Goal: Information Seeking & Learning: Learn about a topic

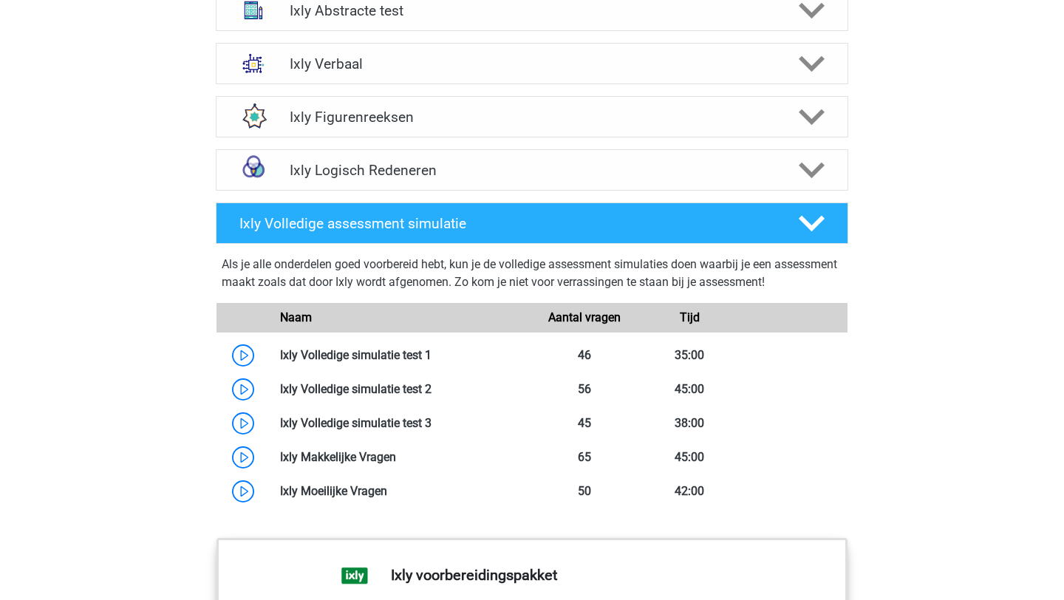
scroll to position [1072, 0]
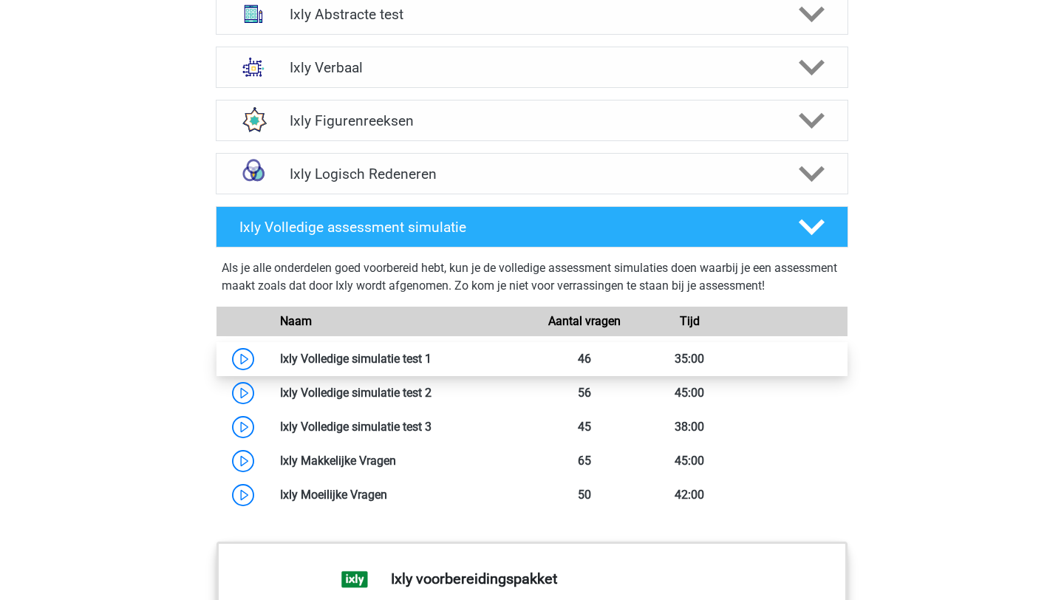
click at [432, 357] on link at bounding box center [432, 359] width 0 height 14
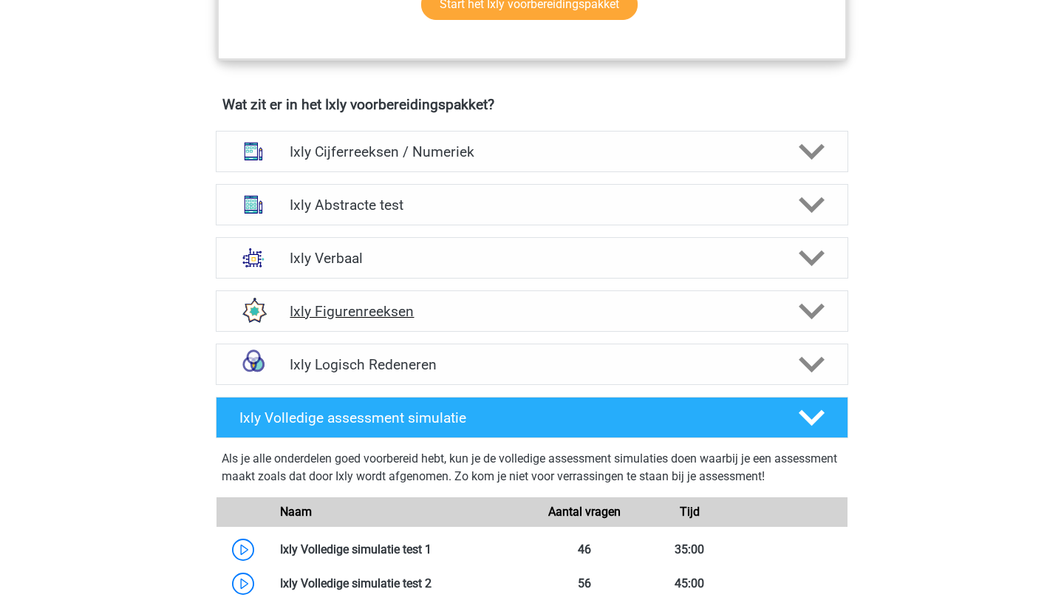
scroll to position [878, 0]
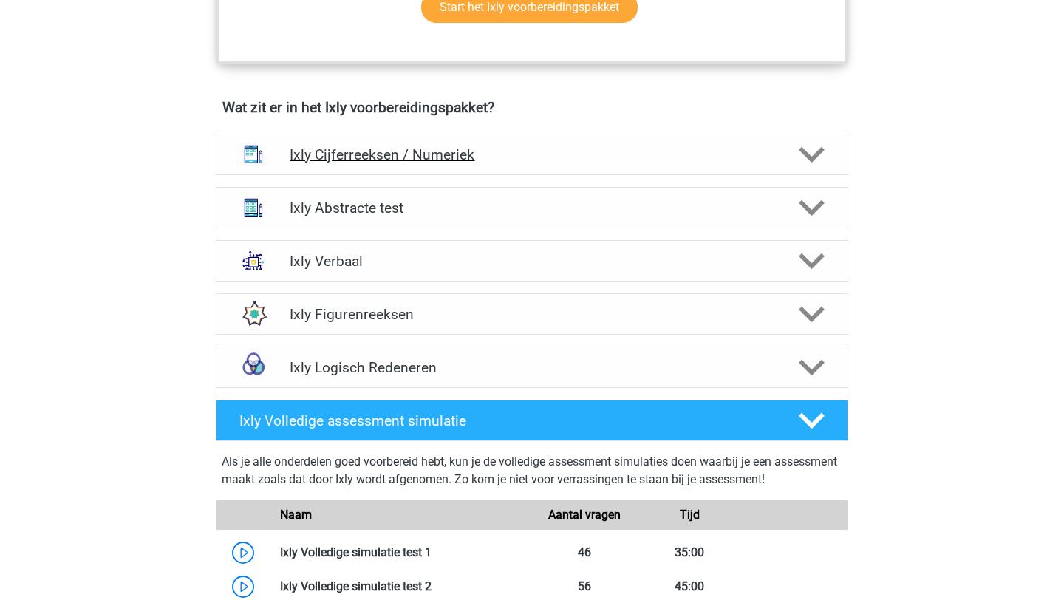
click at [701, 153] on h4 "Ixly Cijferreeksen / Numeriek" at bounding box center [532, 154] width 484 height 17
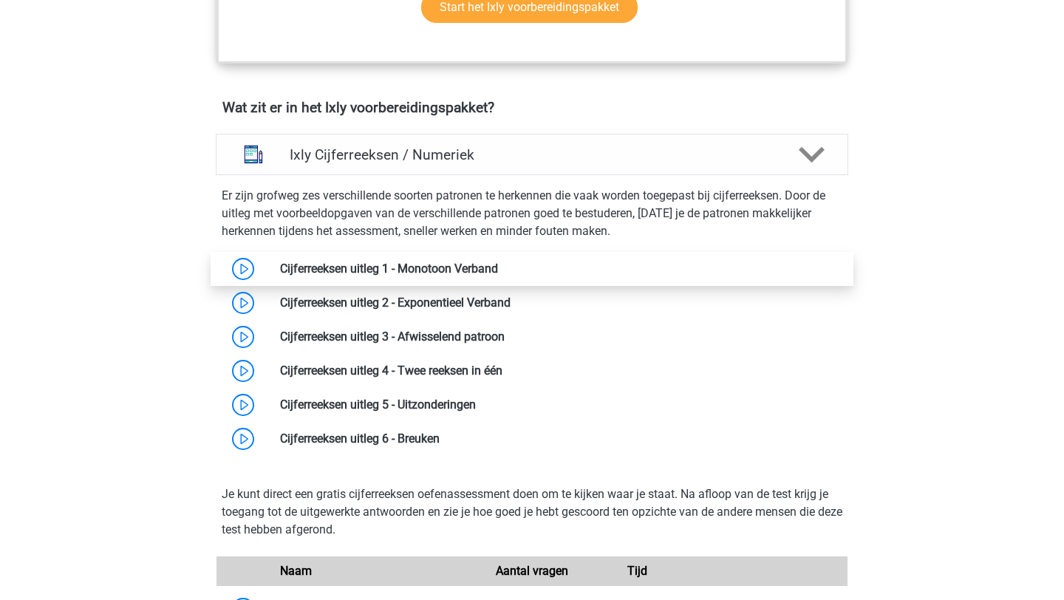
click at [498, 267] on link at bounding box center [498, 269] width 0 height 14
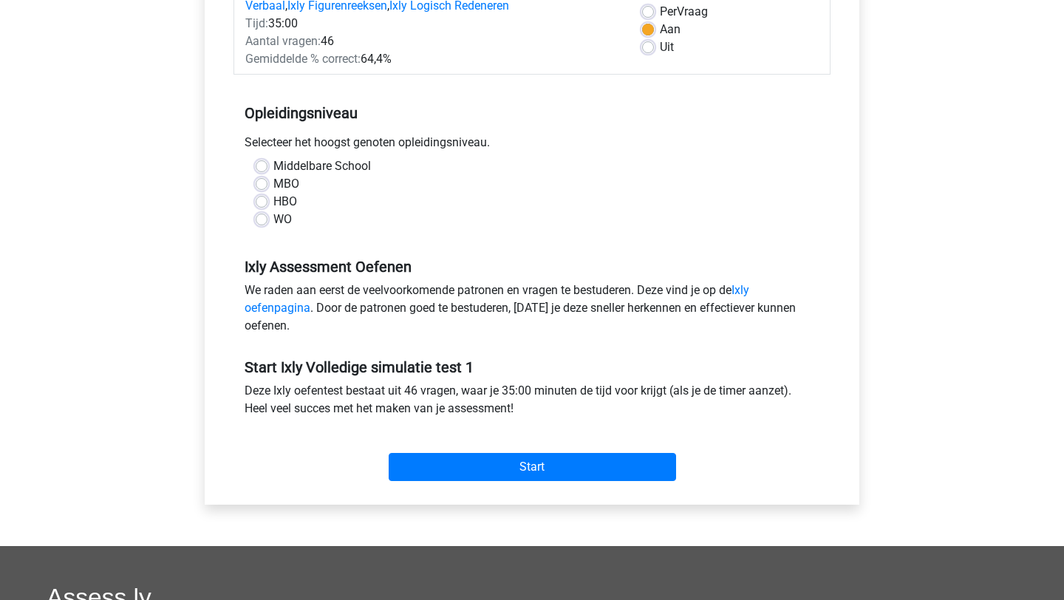
scroll to position [160, 0]
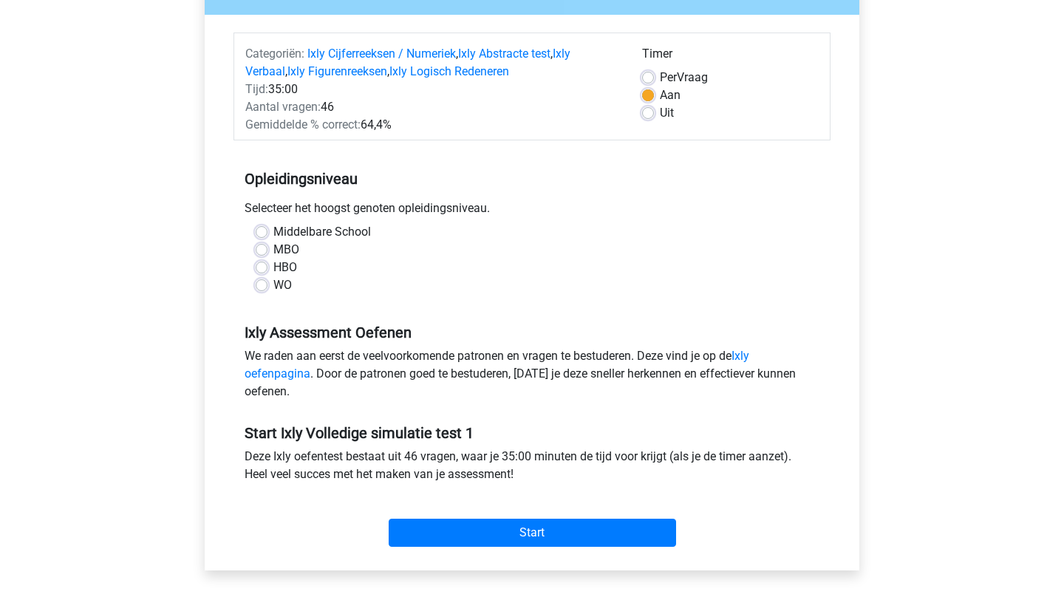
click at [288, 282] on label "WO" at bounding box center [282, 285] width 18 height 18
click at [268, 282] on input "WO" at bounding box center [262, 283] width 12 height 15
radio input "true"
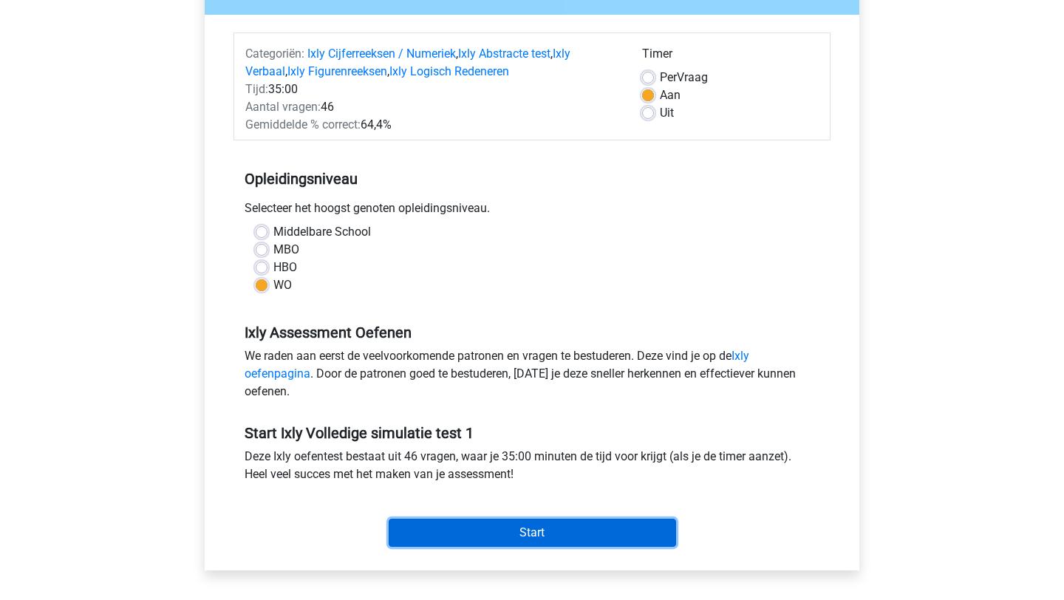
click at [452, 523] on input "Start" at bounding box center [533, 533] width 288 height 28
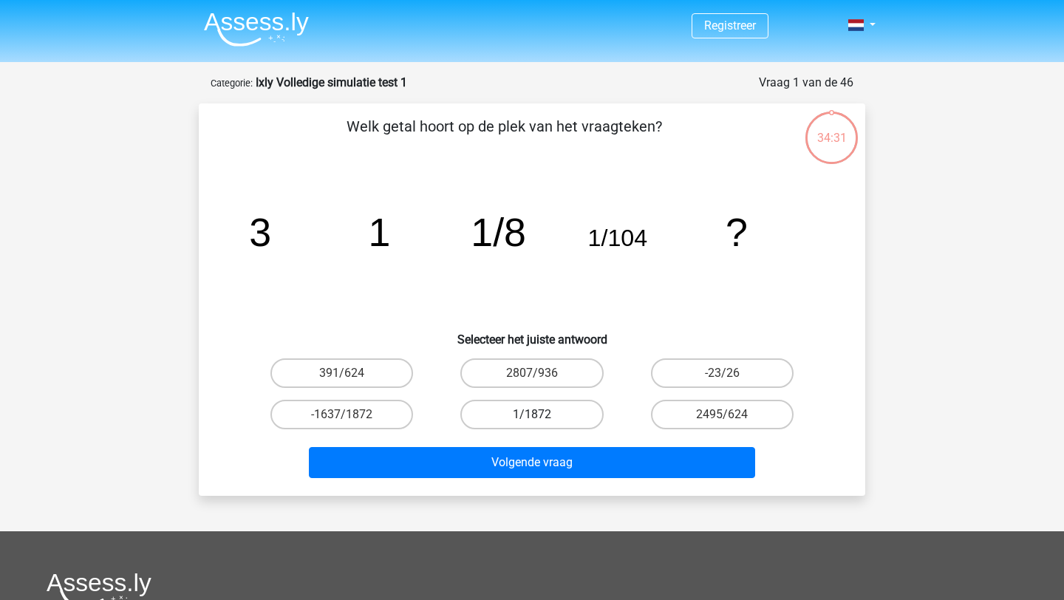
click at [557, 410] on label "1/1872" at bounding box center [531, 415] width 143 height 30
click at [542, 415] on input "1/1872" at bounding box center [537, 420] width 10 height 10
radio input "true"
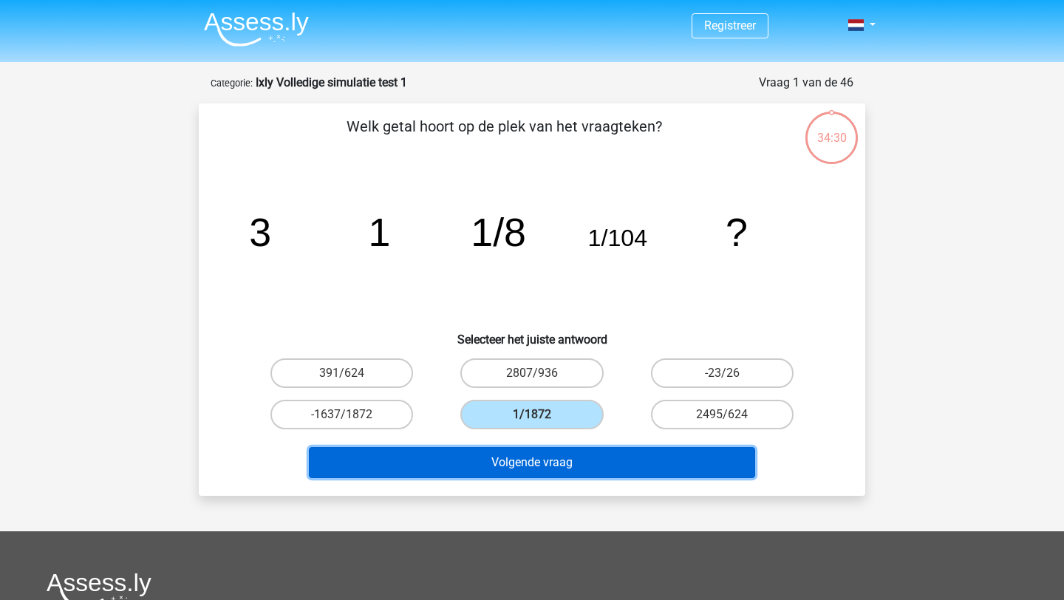
click at [573, 472] on button "Volgende vraag" at bounding box center [532, 462] width 447 height 31
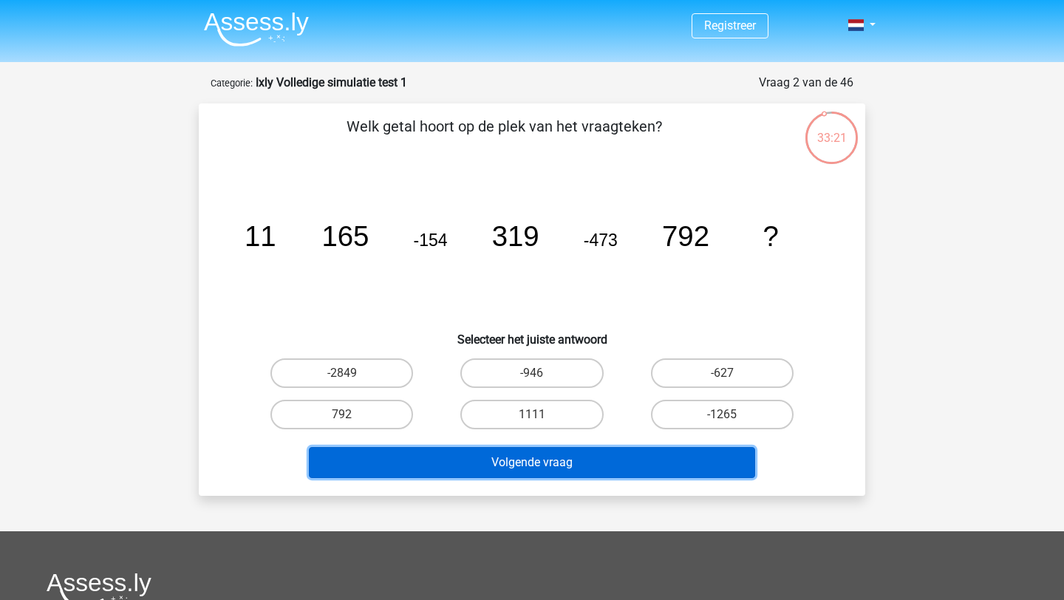
click at [568, 460] on button "Volgende vraag" at bounding box center [532, 462] width 447 height 31
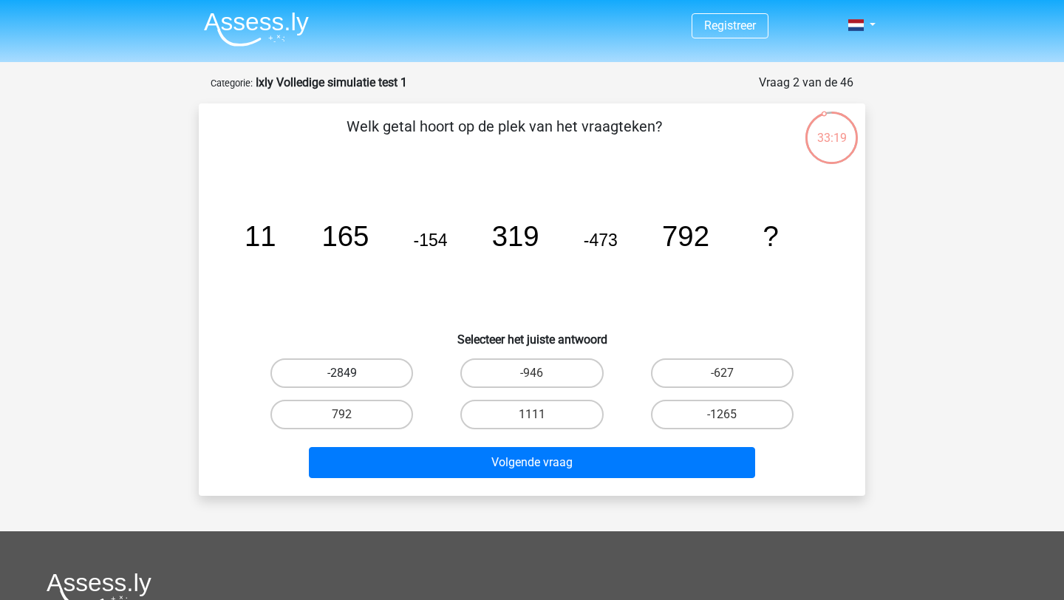
click at [380, 369] on label "-2849" at bounding box center [342, 373] width 143 height 30
click at [352, 373] on input "-2849" at bounding box center [347, 378] width 10 height 10
radio input "true"
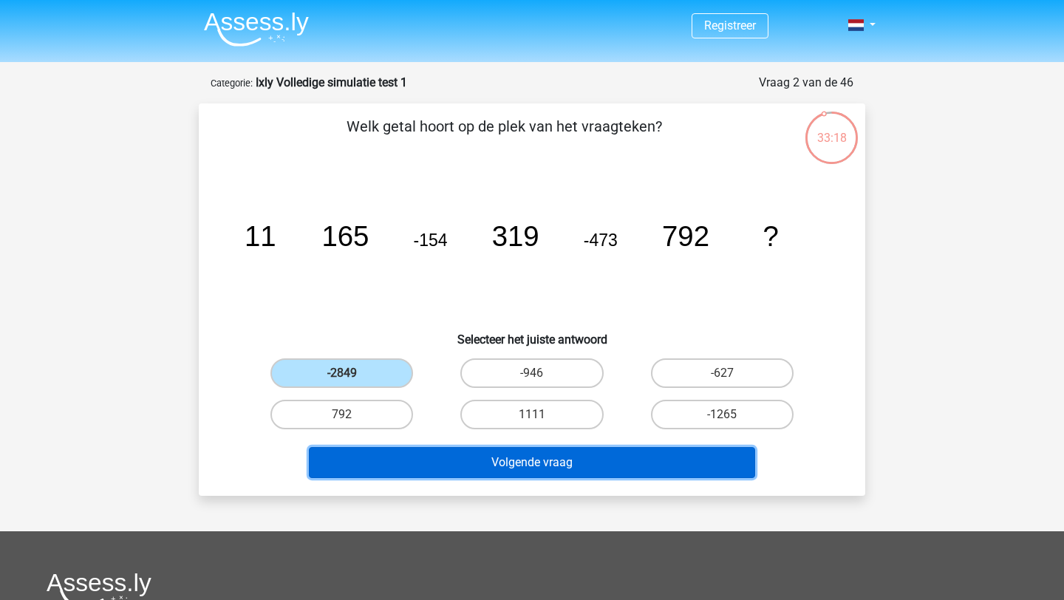
click at [418, 470] on button "Volgende vraag" at bounding box center [532, 462] width 447 height 31
click at [455, 455] on button "Volgende vraag" at bounding box center [532, 462] width 447 height 31
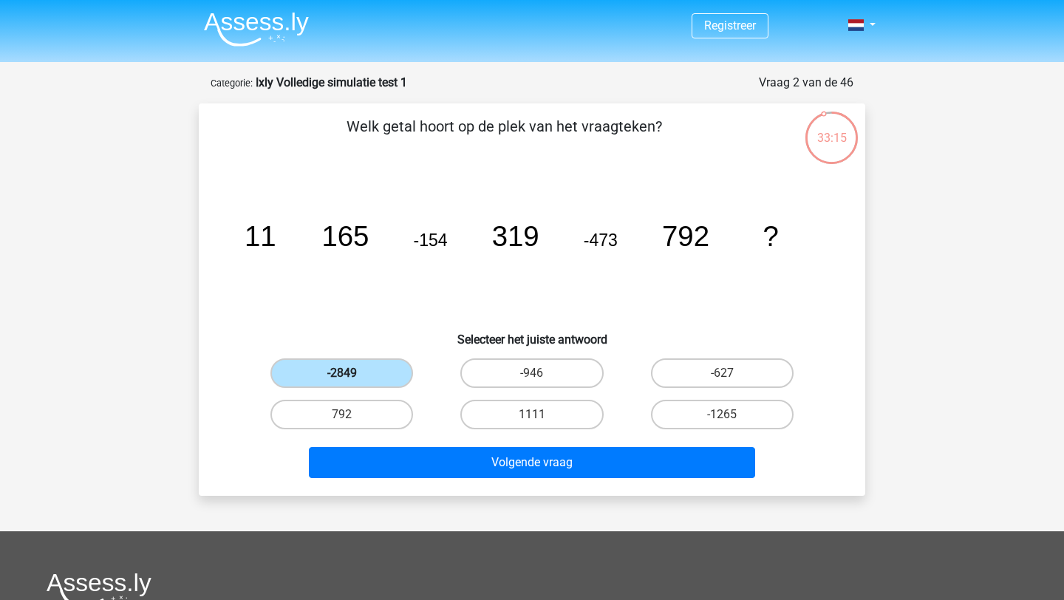
click at [378, 372] on label "-2849" at bounding box center [342, 373] width 143 height 30
click at [352, 373] on input "-2849" at bounding box center [347, 378] width 10 height 10
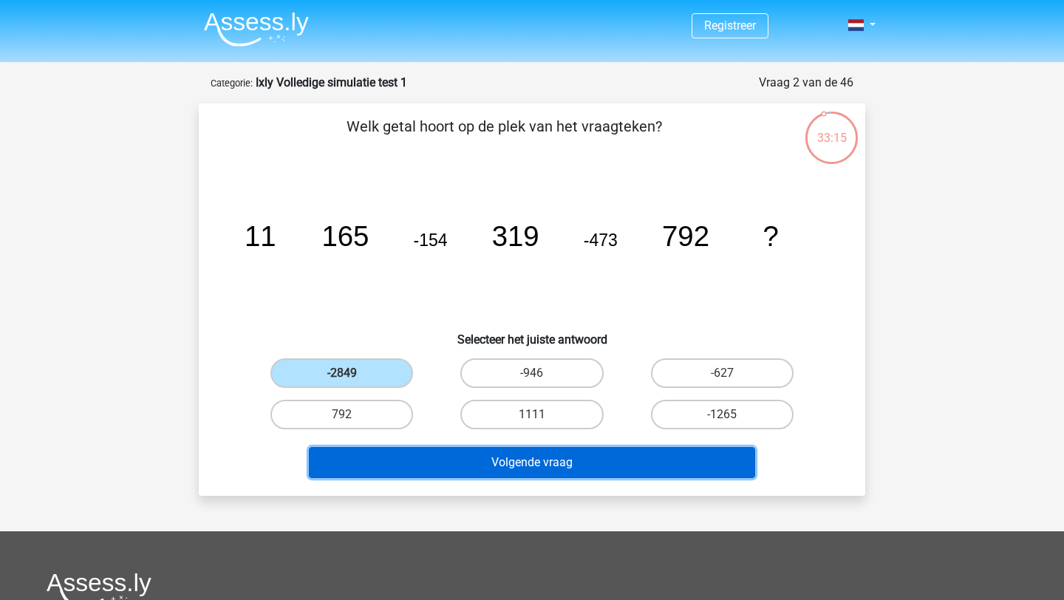
click at [452, 461] on button "Volgende vraag" at bounding box center [532, 462] width 447 height 31
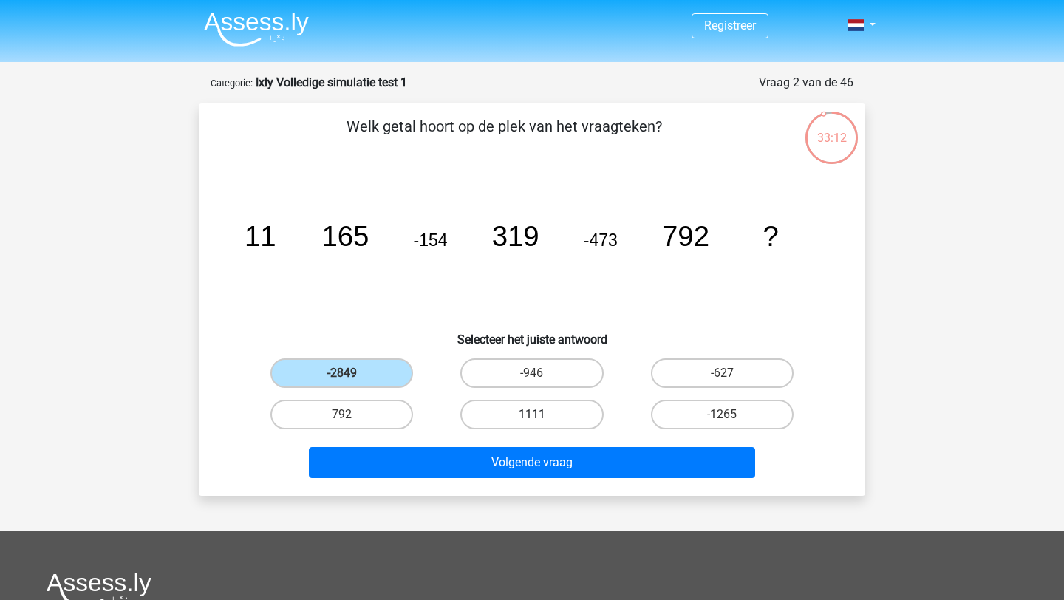
click at [544, 415] on label "1111" at bounding box center [531, 415] width 143 height 30
click at [542, 415] on input "1111" at bounding box center [537, 420] width 10 height 10
radio input "true"
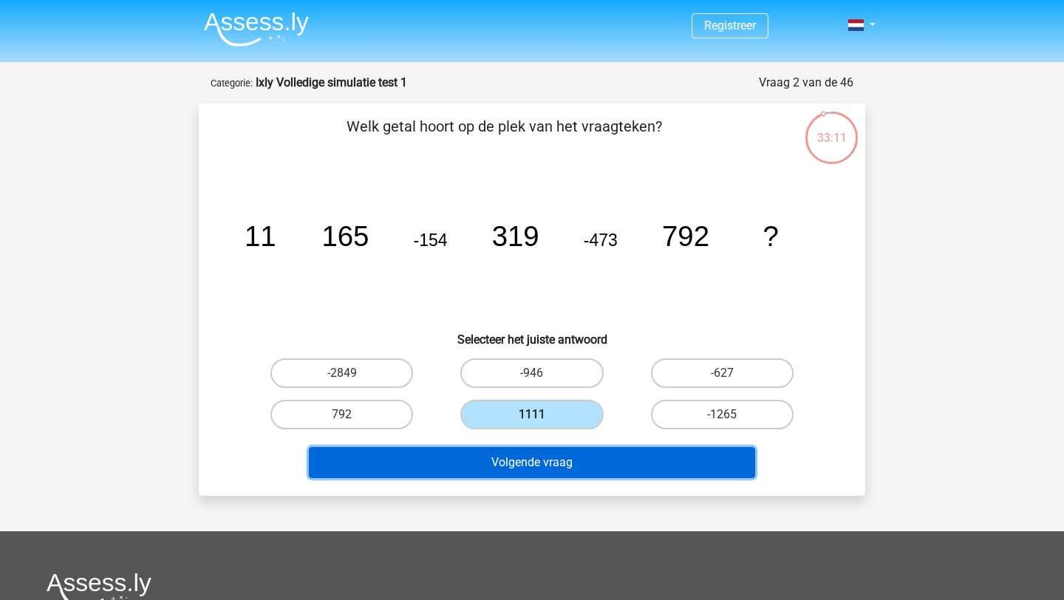
click at [546, 449] on button "Volgende vraag" at bounding box center [532, 462] width 447 height 31
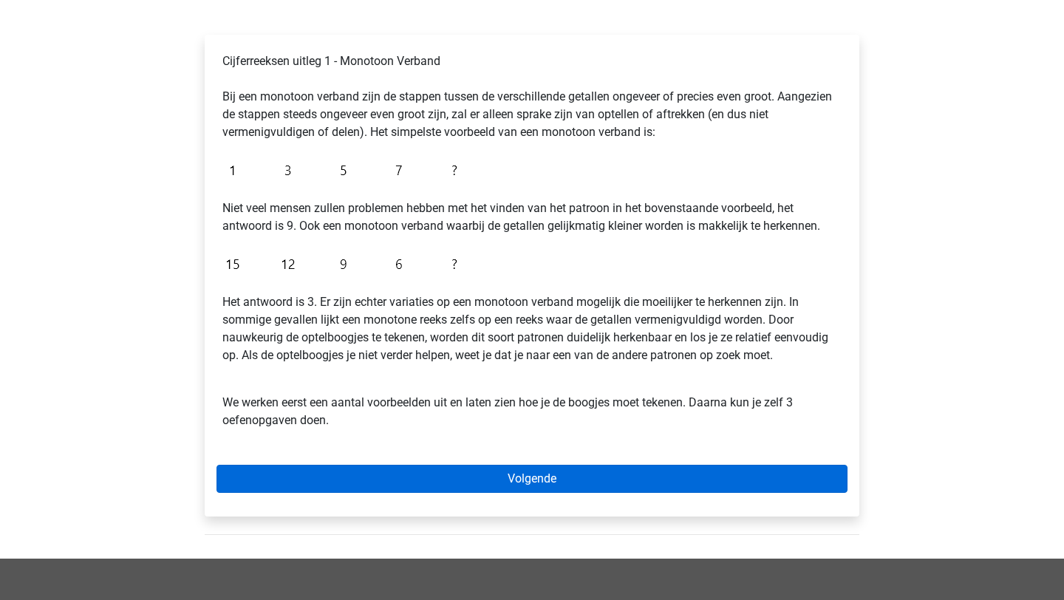
scroll to position [217, 0]
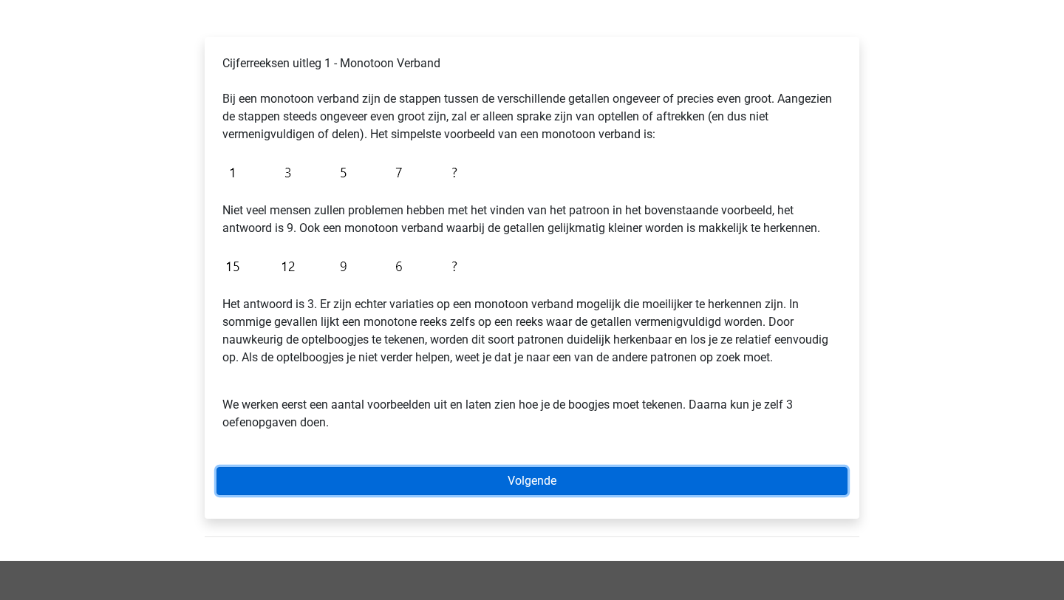
click at [455, 478] on link "Volgende" at bounding box center [532, 481] width 631 height 28
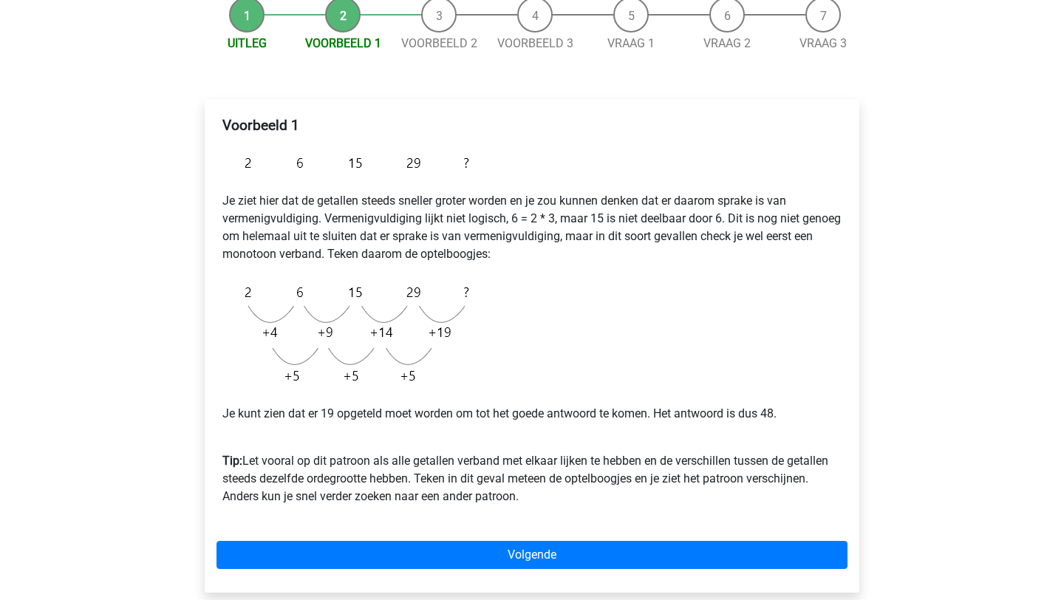
scroll to position [229, 0]
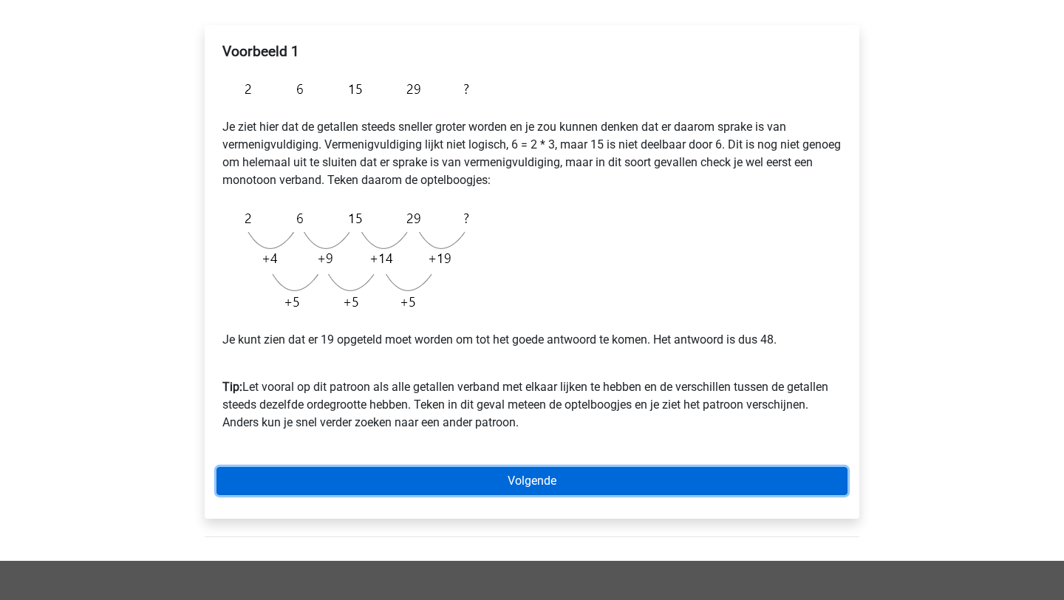
click at [472, 484] on link "Volgende" at bounding box center [532, 481] width 631 height 28
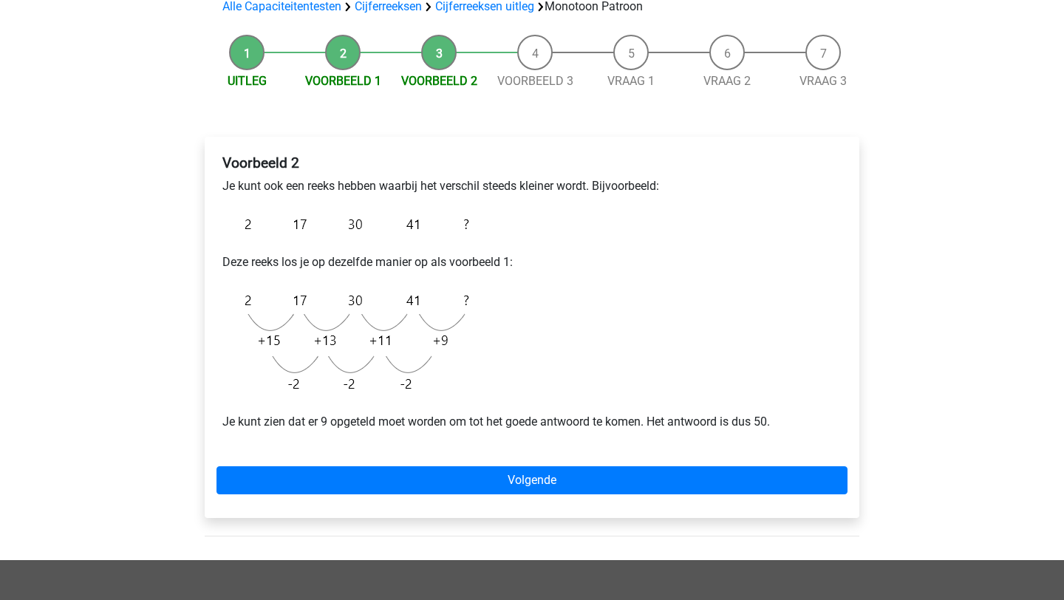
scroll to position [126, 0]
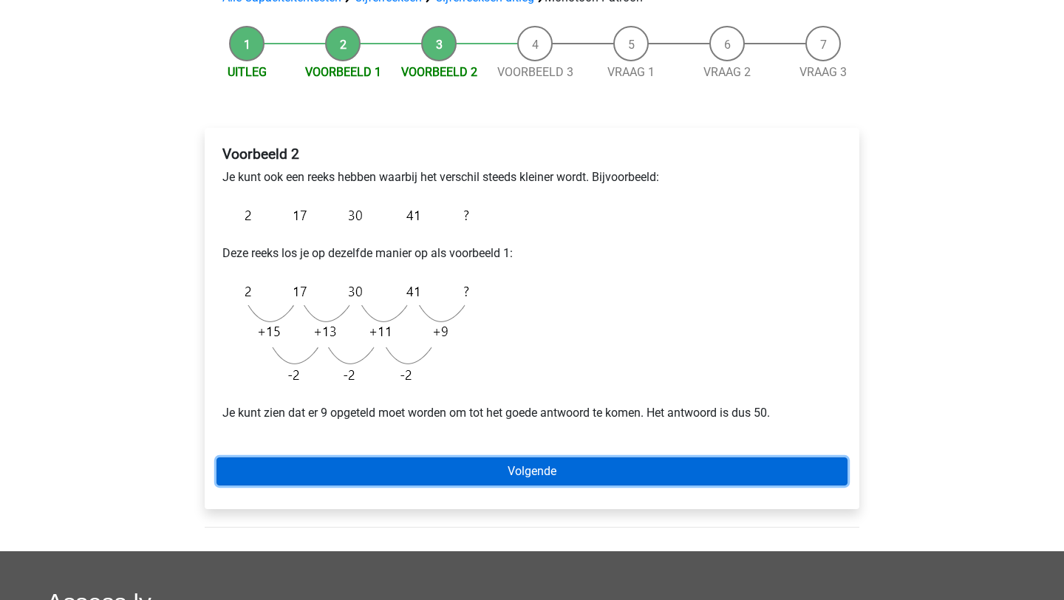
click at [483, 469] on link "Volgende" at bounding box center [532, 471] width 631 height 28
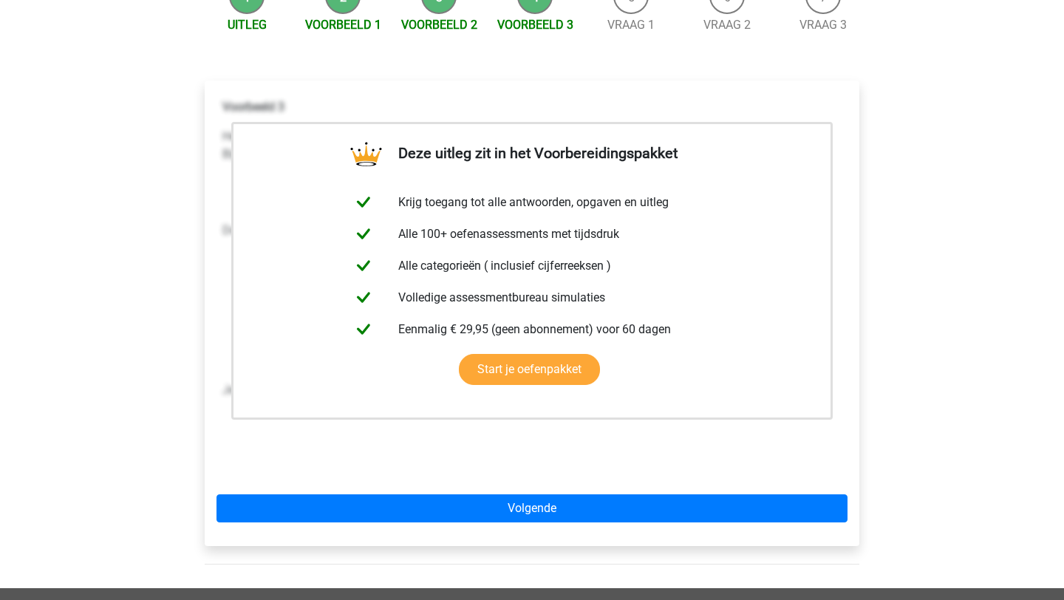
scroll to position [174, 0]
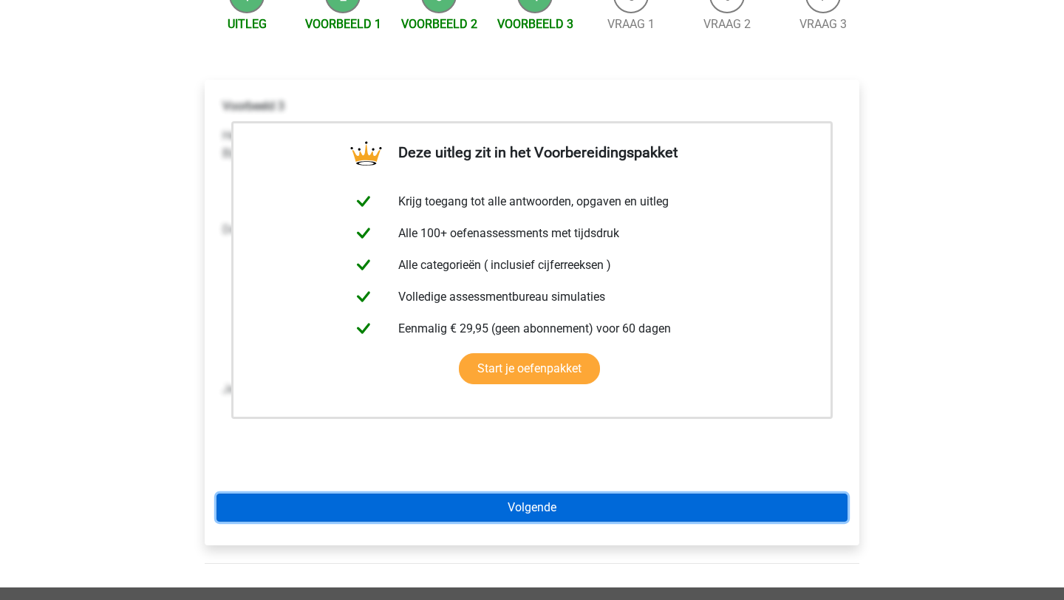
click at [491, 515] on link "Volgende" at bounding box center [532, 508] width 631 height 28
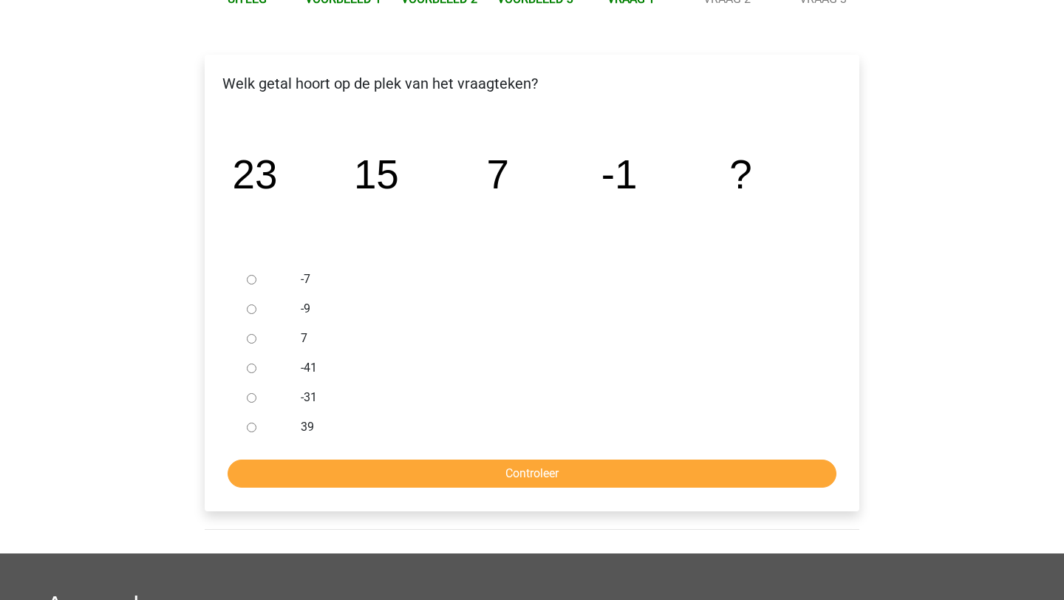
scroll to position [203, 0]
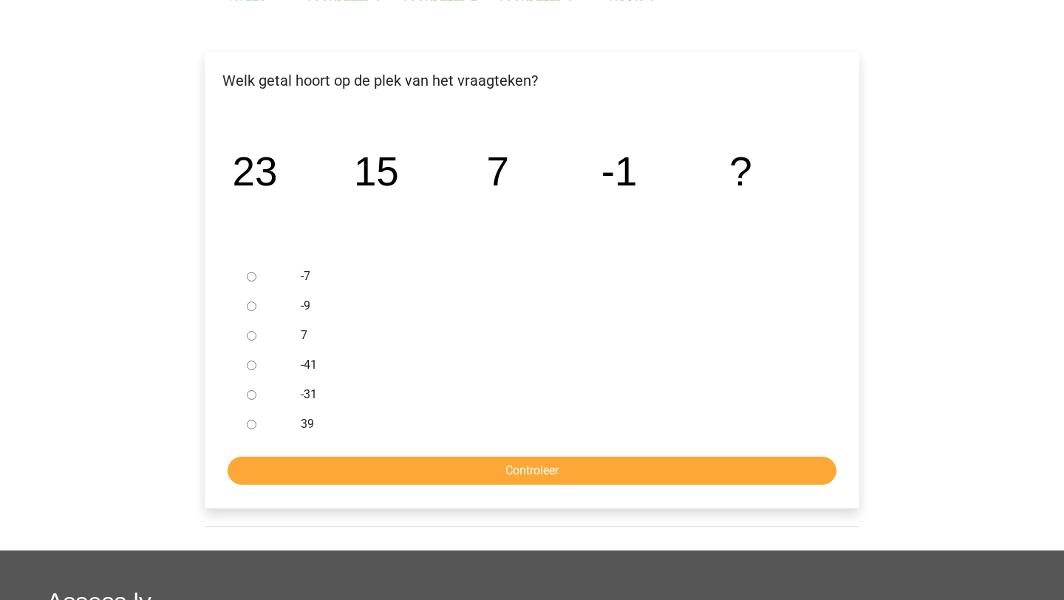
click at [256, 306] on input "-9" at bounding box center [252, 307] width 10 height 10
radio input "true"
click at [561, 471] on input "Controleer" at bounding box center [532, 471] width 609 height 28
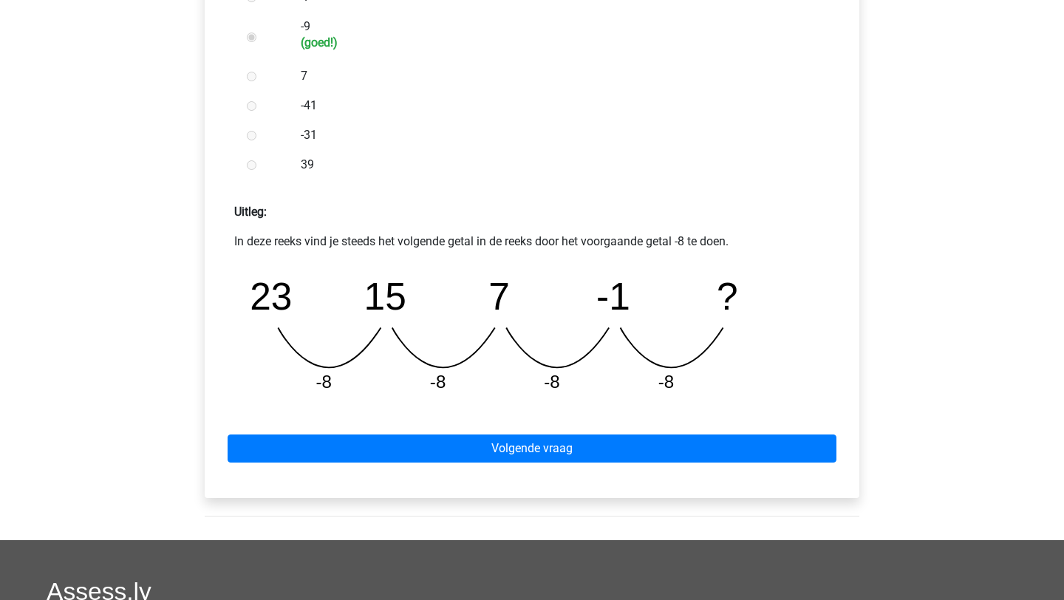
scroll to position [555, 0]
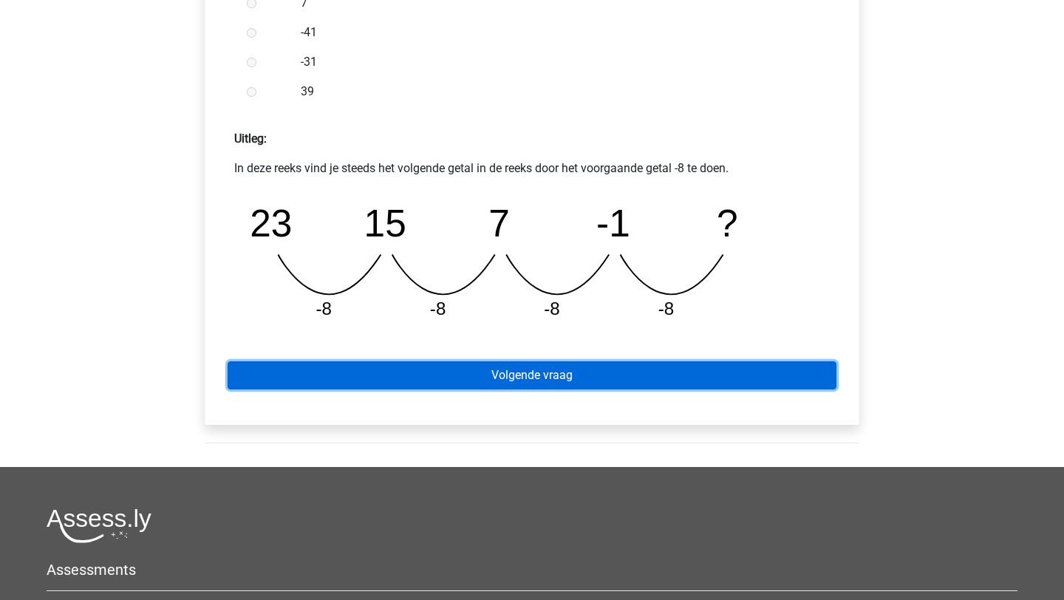
click at [615, 372] on link "Volgende vraag" at bounding box center [532, 375] width 609 height 28
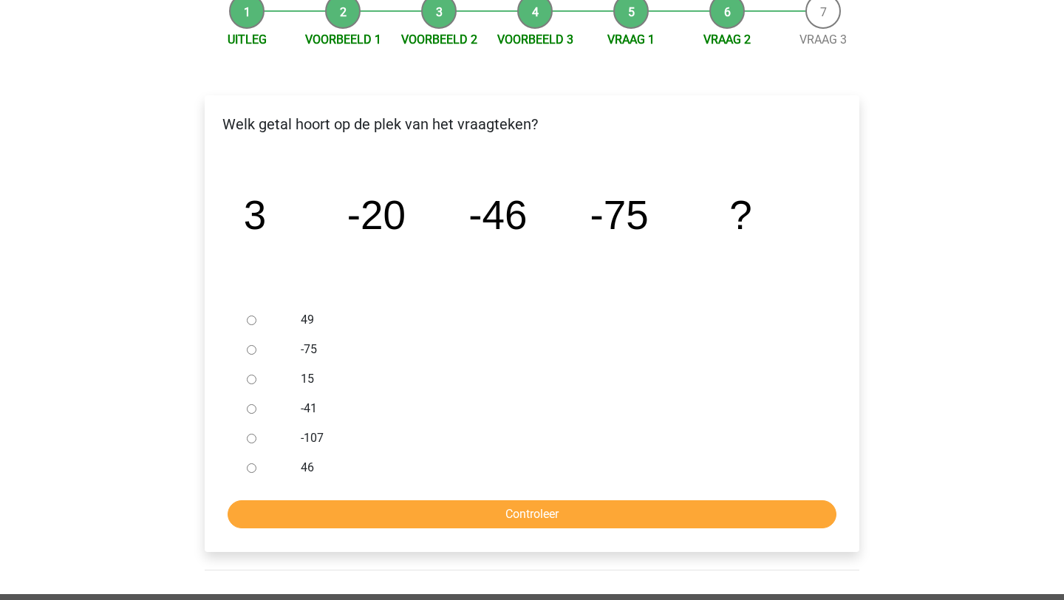
scroll to position [162, 0]
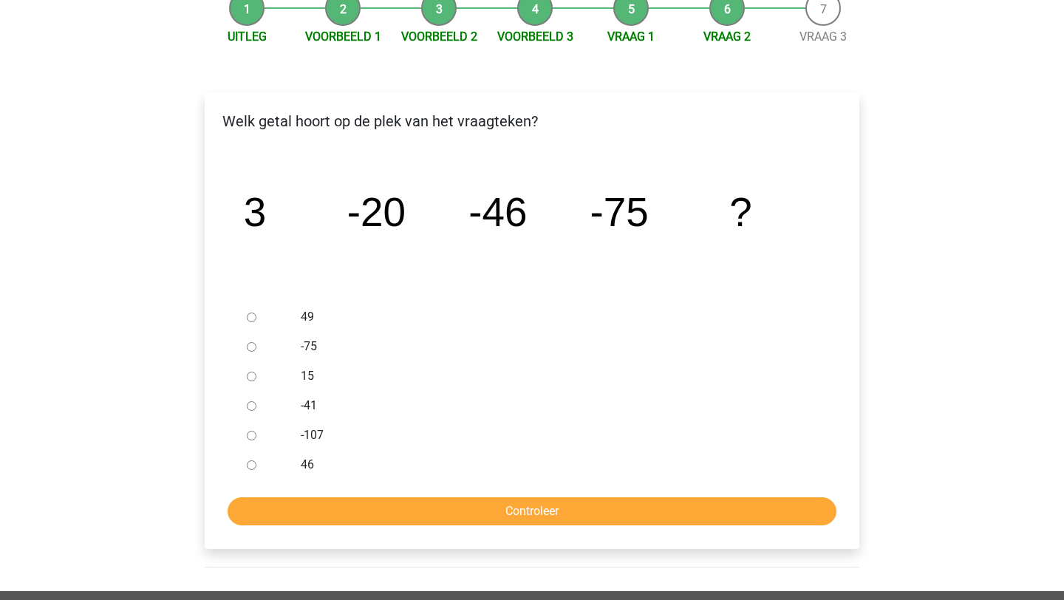
click at [247, 432] on input "-107" at bounding box center [252, 436] width 10 height 10
radio input "true"
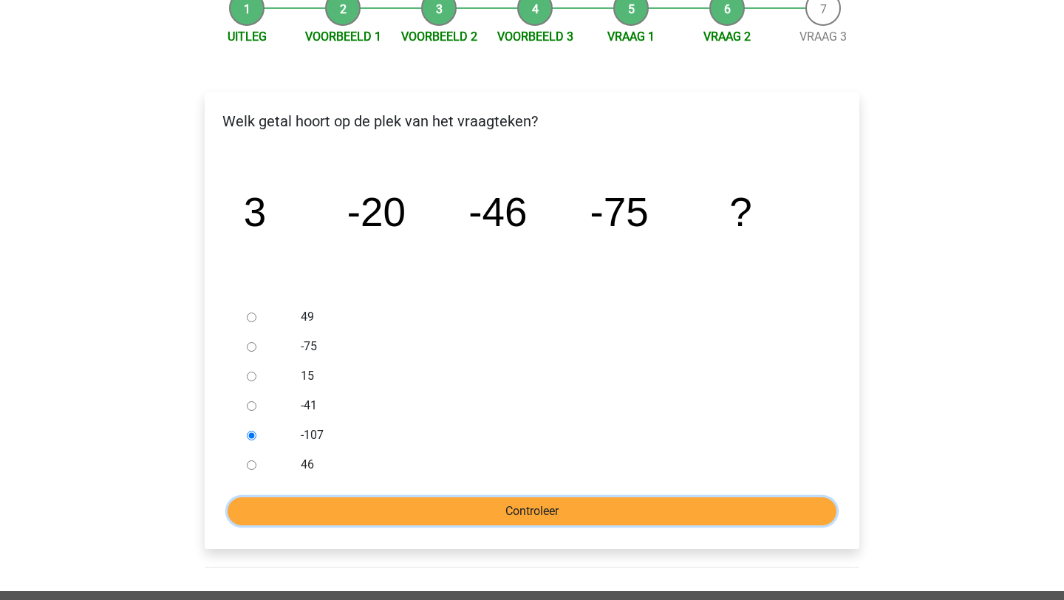
click at [378, 502] on input "Controleer" at bounding box center [532, 511] width 609 height 28
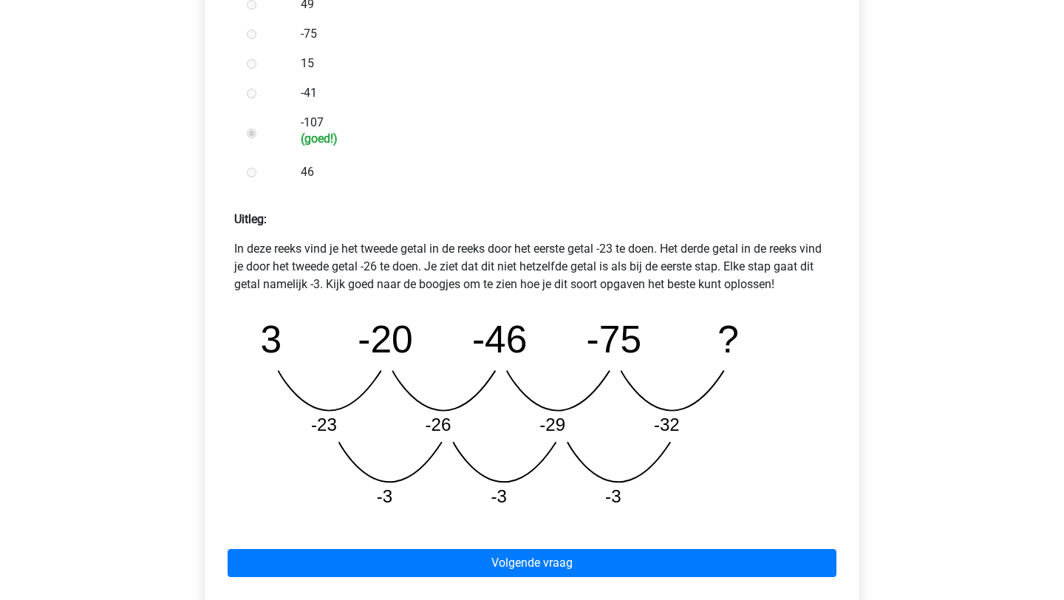
scroll to position [486, 0]
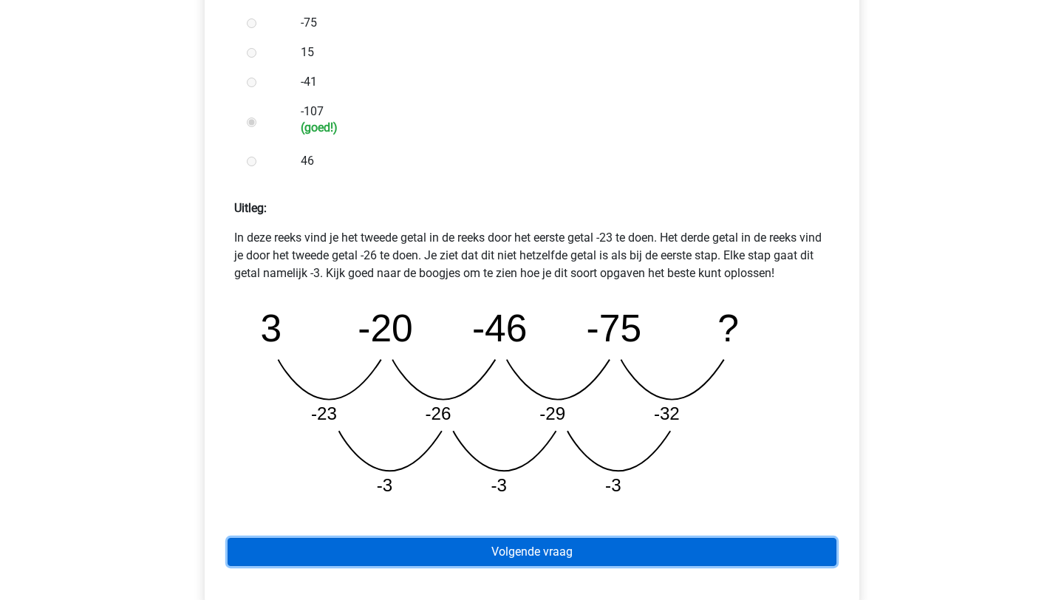
click at [384, 545] on link "Volgende vraag" at bounding box center [532, 552] width 609 height 28
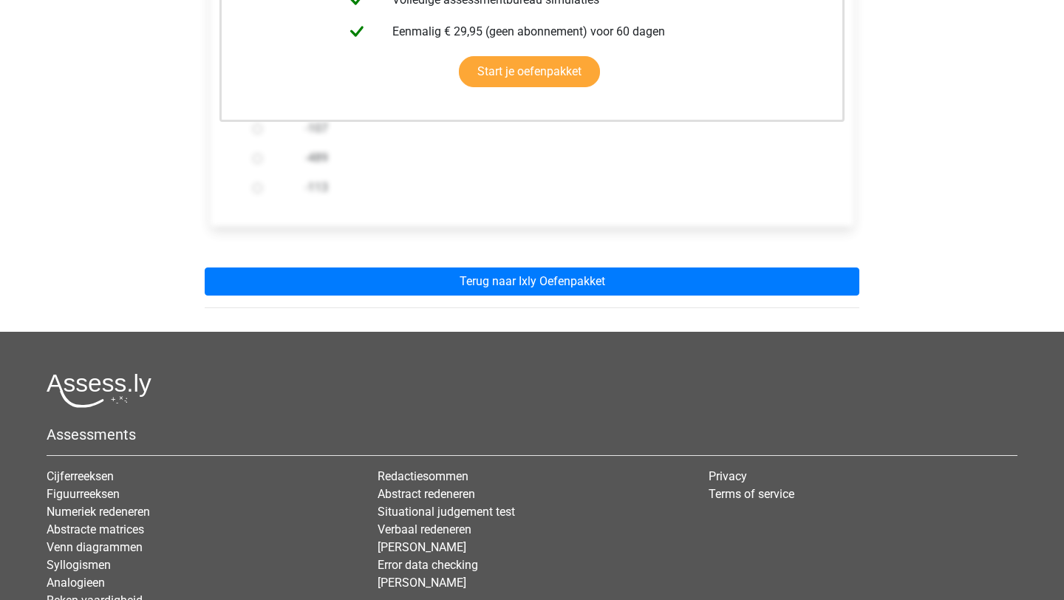
scroll to position [449, 0]
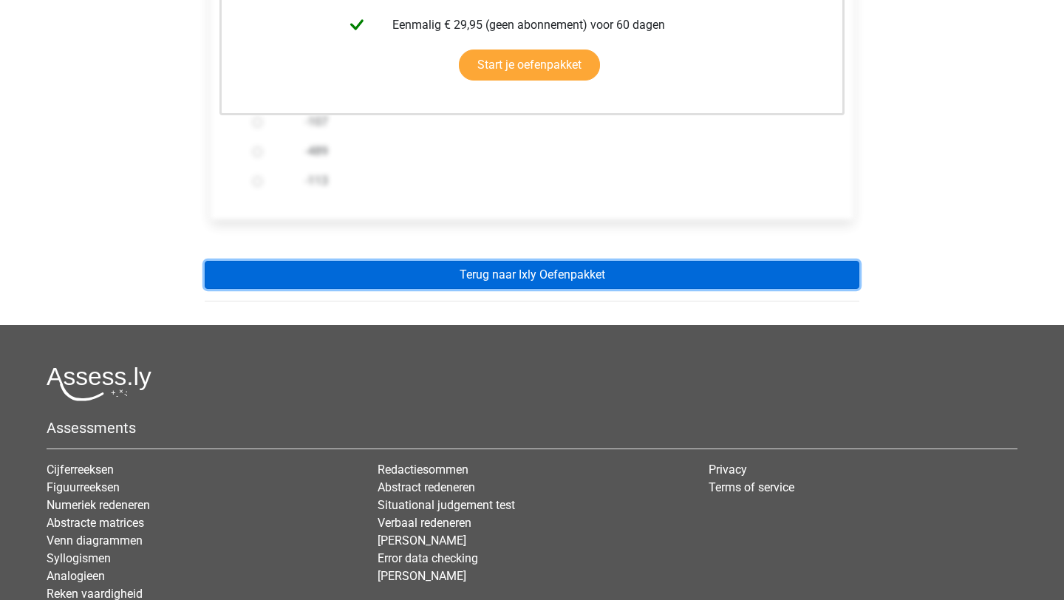
click at [547, 278] on link "Terug naar Ixly Oefenpakket" at bounding box center [532, 275] width 655 height 28
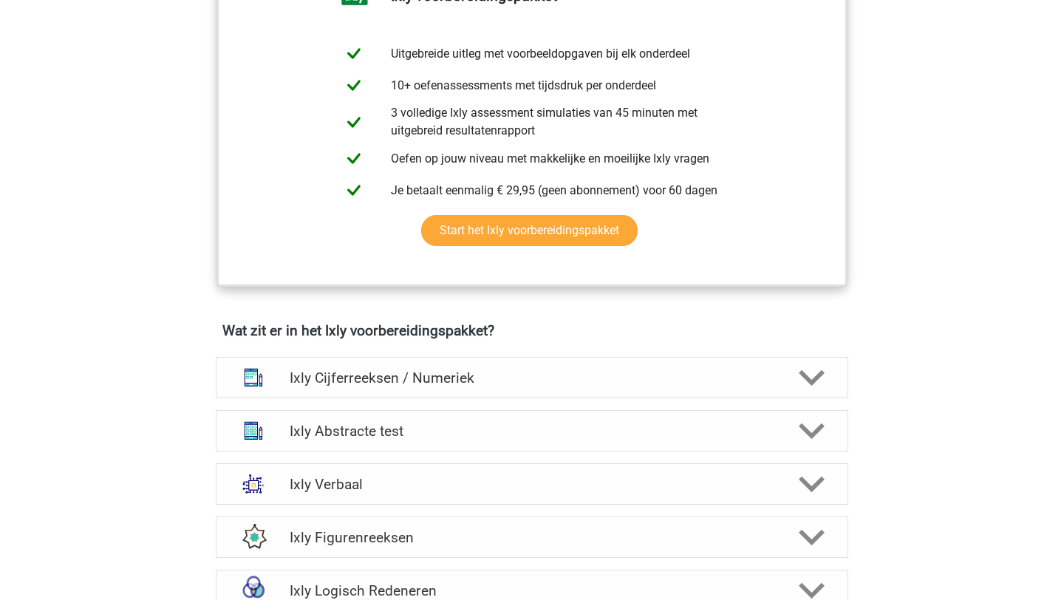
scroll to position [688, 0]
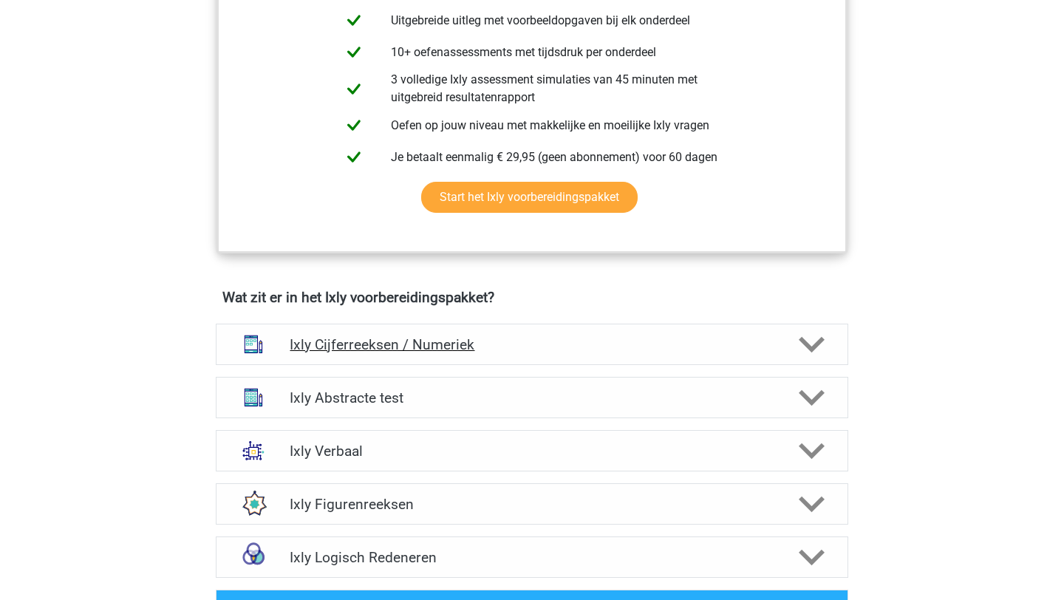
click at [508, 344] on h4 "Ixly Cijferreeksen / Numeriek" at bounding box center [532, 344] width 484 height 17
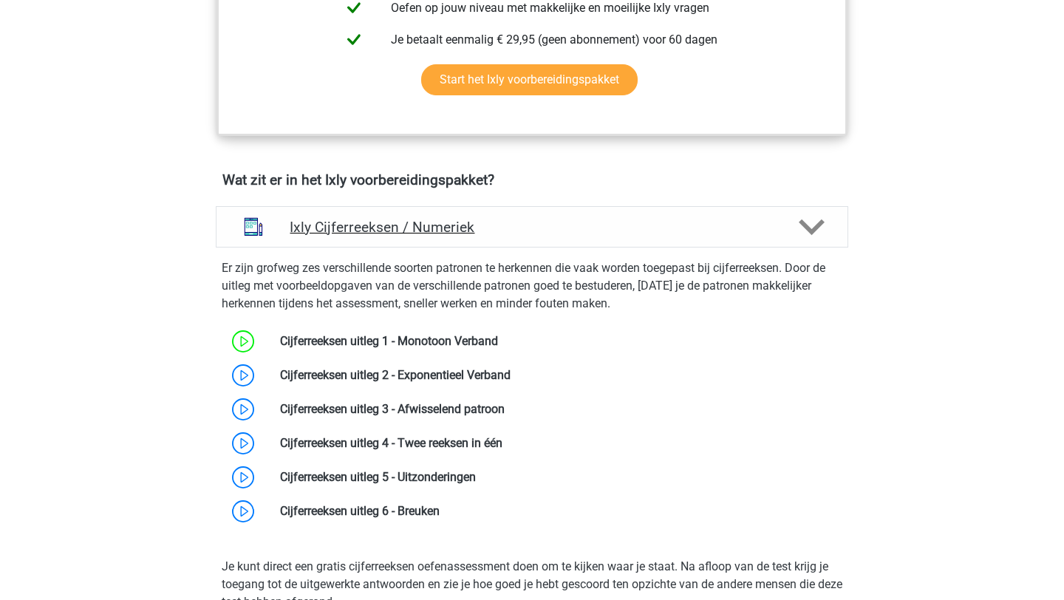
scroll to position [807, 0]
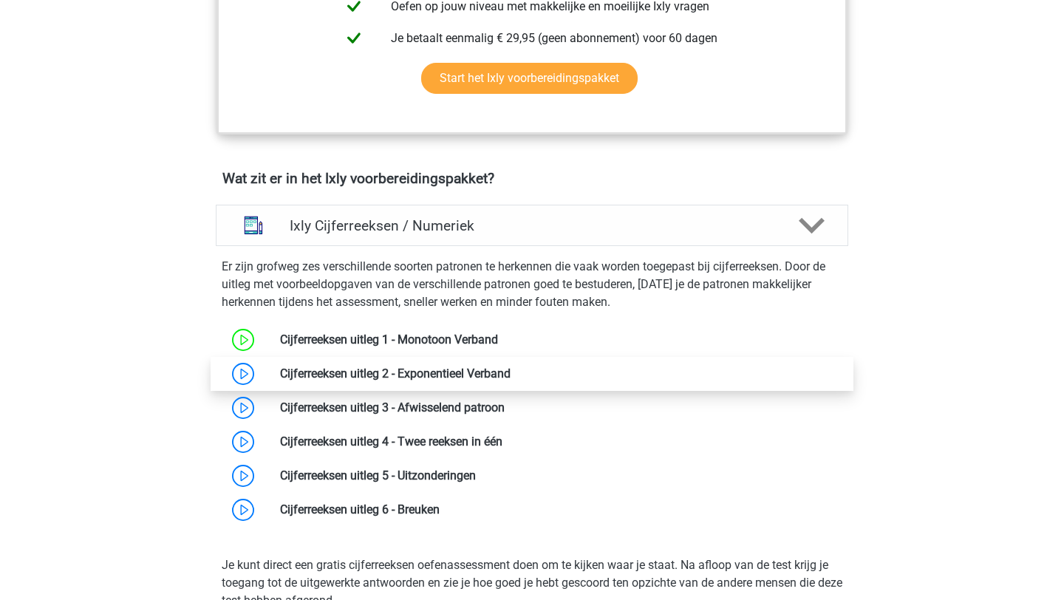
click at [511, 374] on link at bounding box center [511, 374] width 0 height 14
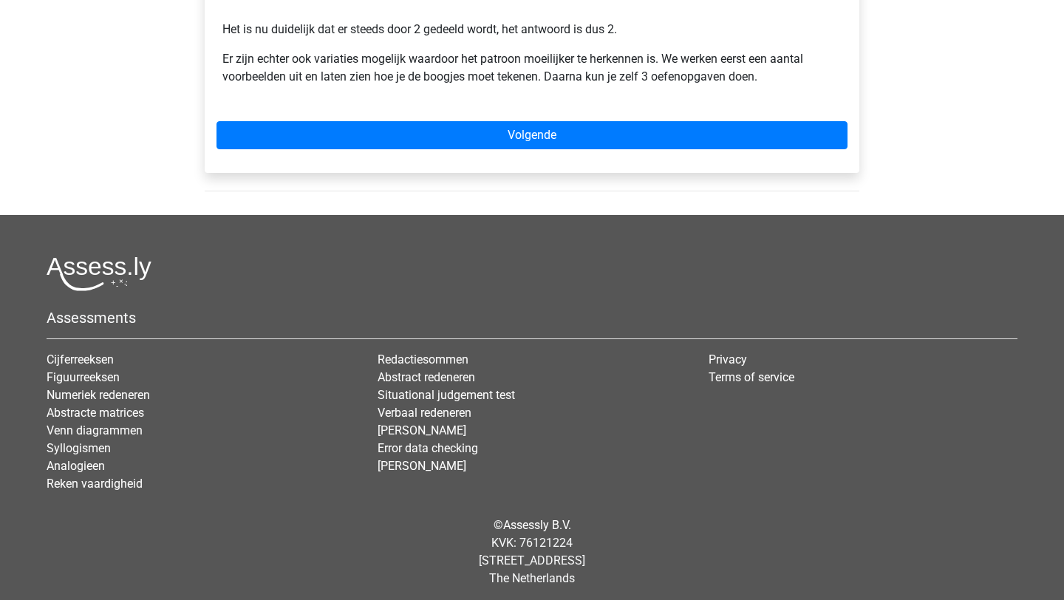
scroll to position [509, 0]
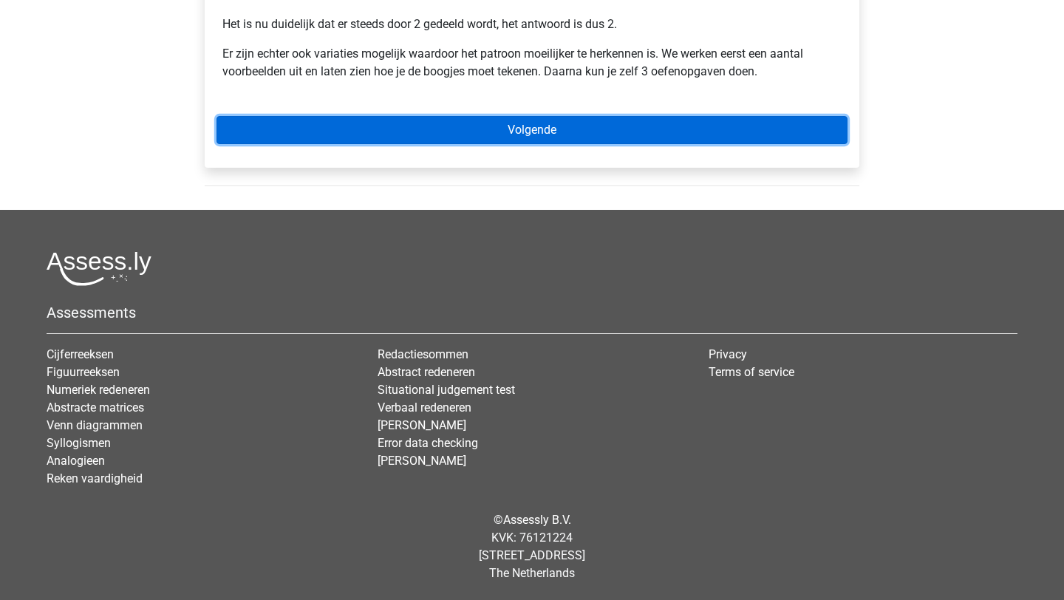
click at [394, 139] on link "Volgende" at bounding box center [532, 130] width 631 height 28
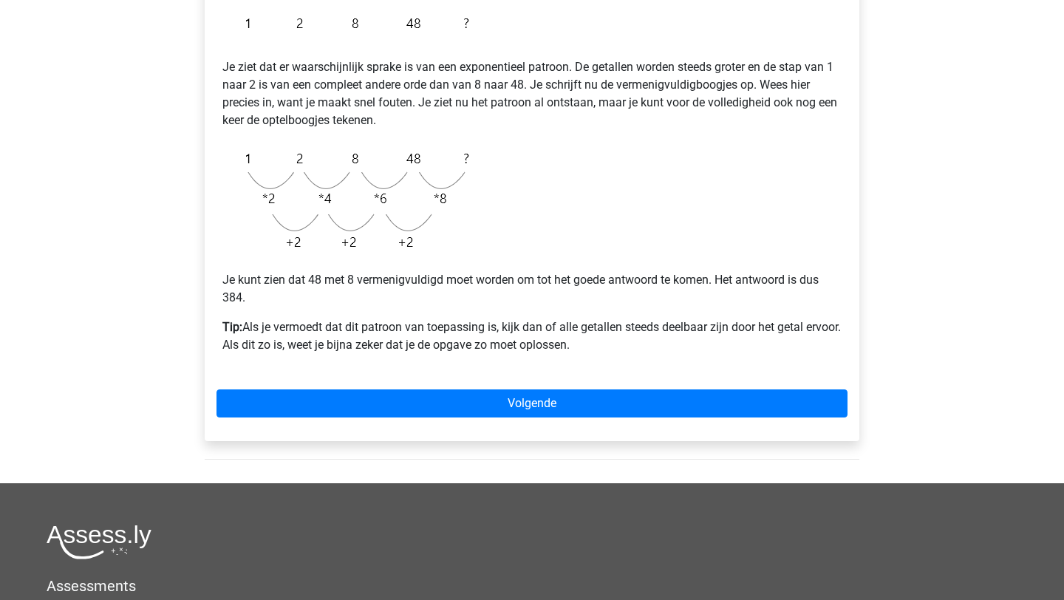
scroll to position [296, 0]
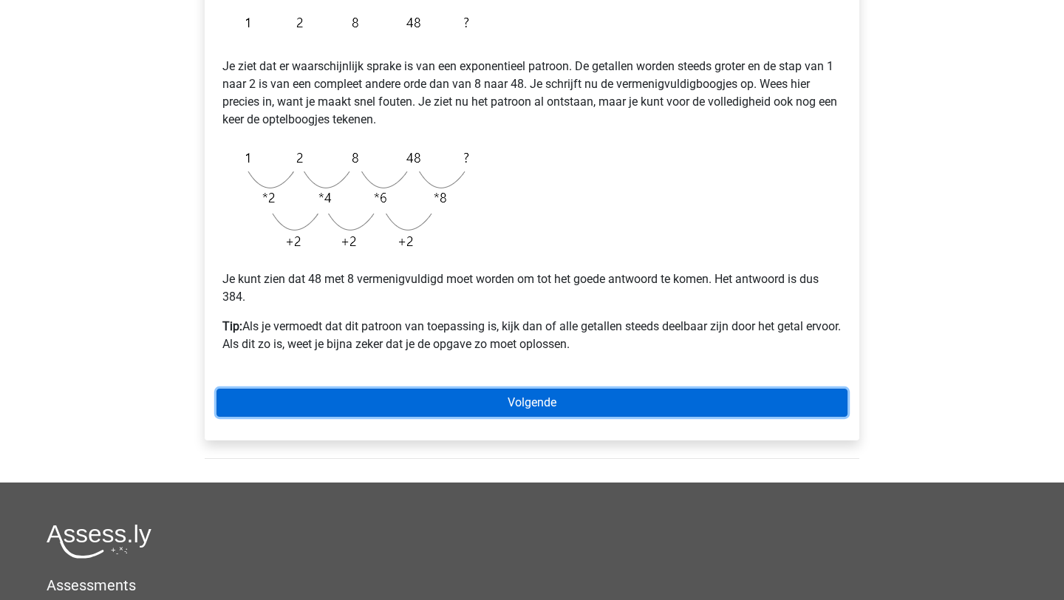
click at [558, 395] on link "Volgende" at bounding box center [532, 403] width 631 height 28
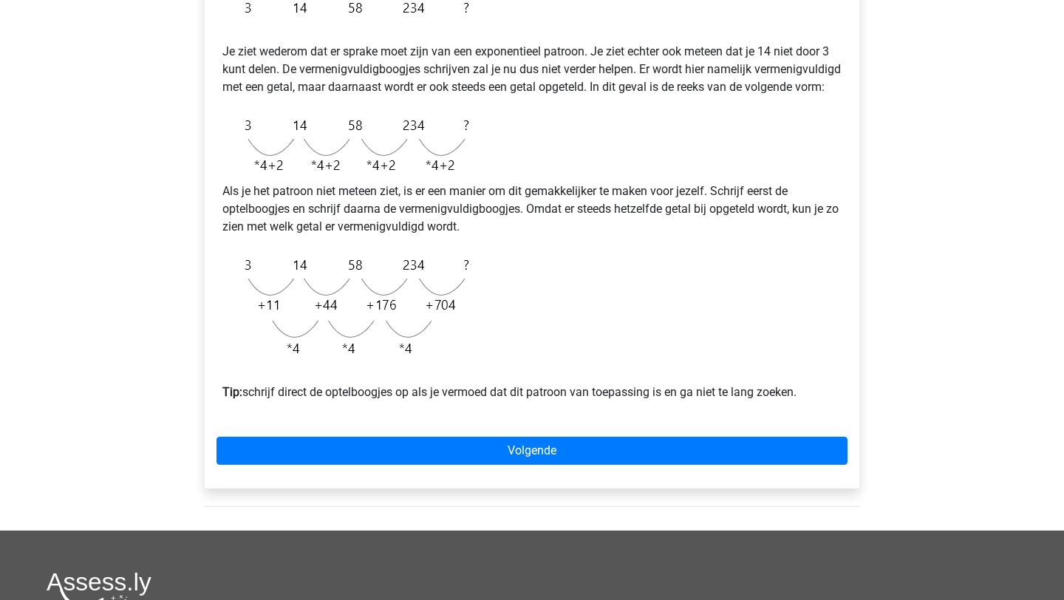
scroll to position [326, 0]
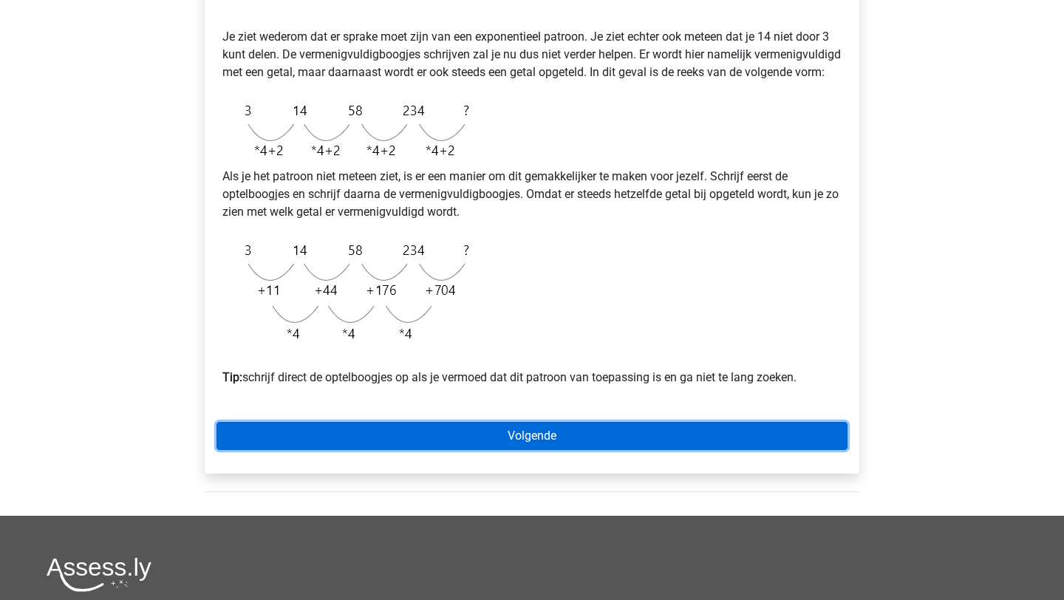
click at [540, 450] on link "Volgende" at bounding box center [532, 436] width 631 height 28
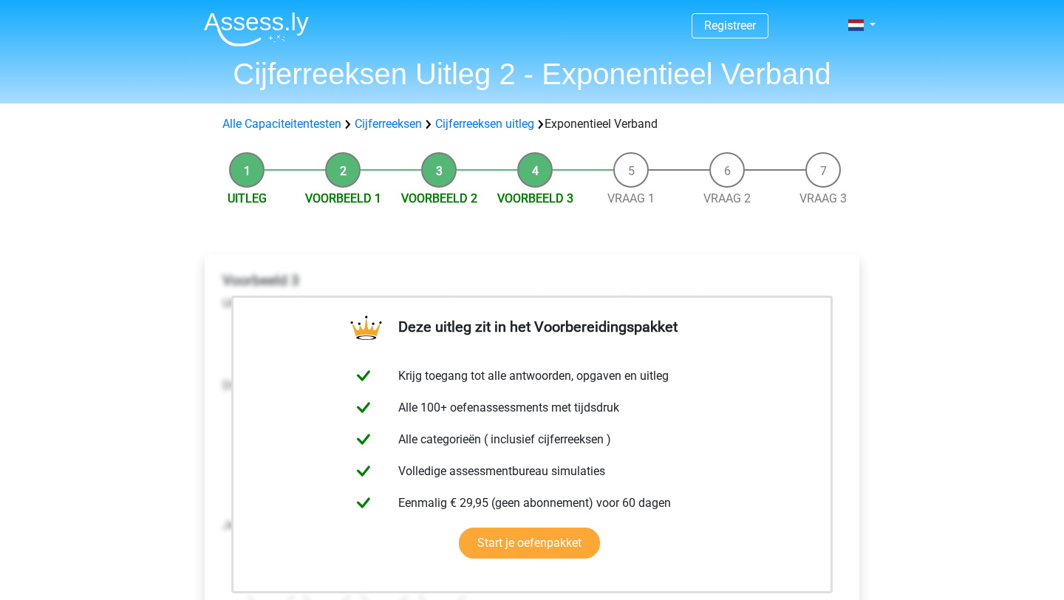
scroll to position [445, 0]
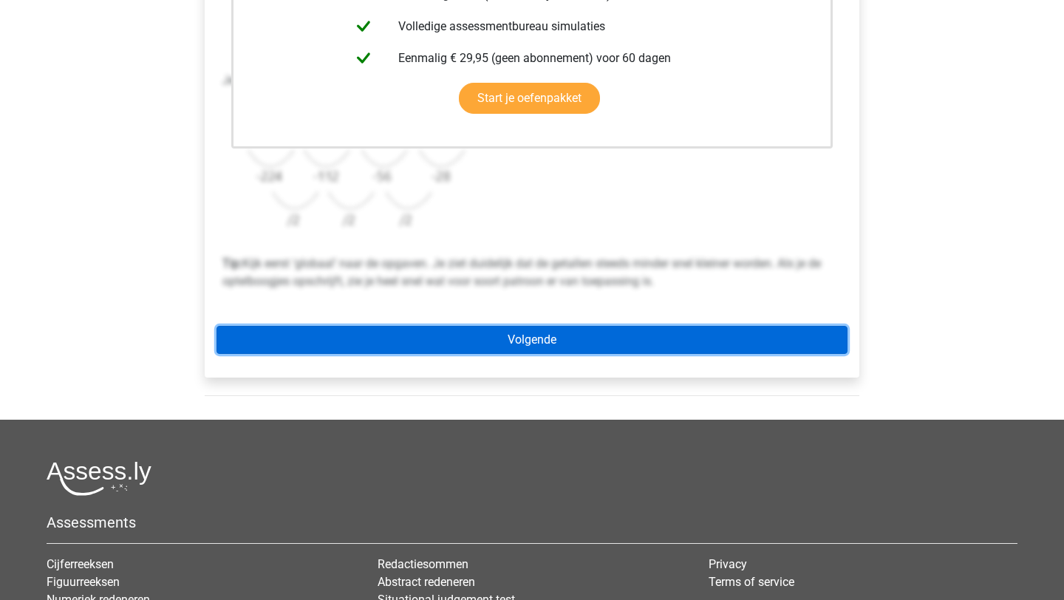
click at [540, 337] on link "Volgende" at bounding box center [532, 340] width 631 height 28
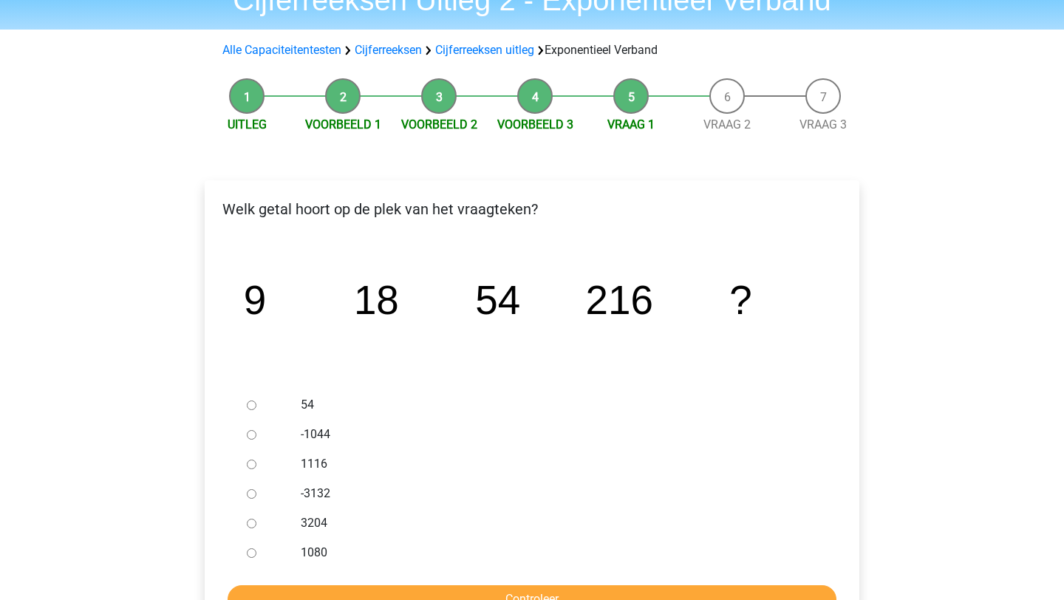
scroll to position [129, 0]
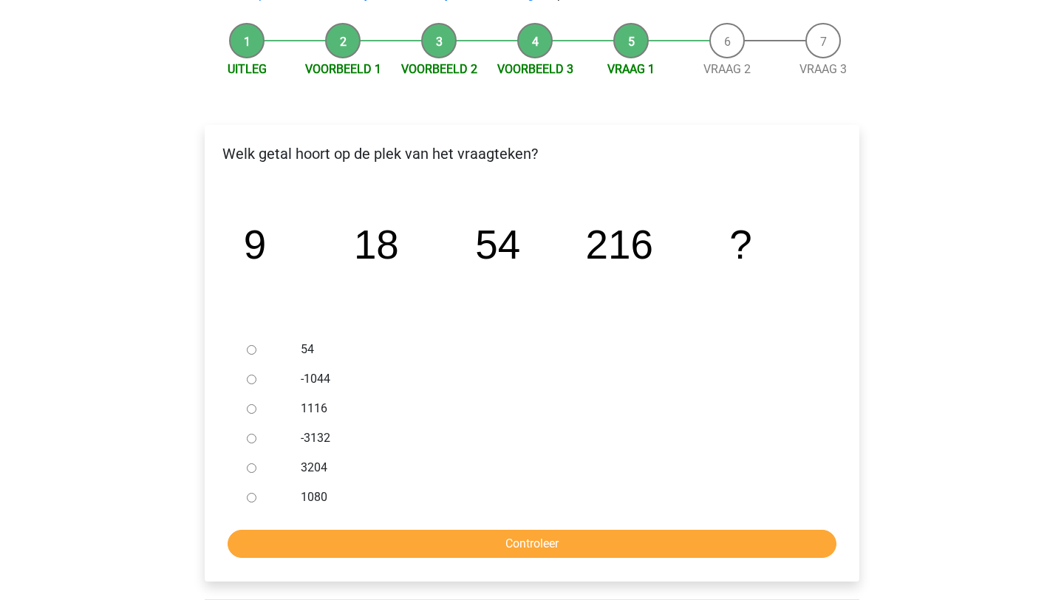
click at [293, 490] on div "1080" at bounding box center [557, 498] width 534 height 30
click at [299, 499] on div "1080" at bounding box center [557, 498] width 534 height 30
click at [261, 500] on div at bounding box center [265, 498] width 49 height 30
click at [250, 497] on input "1080" at bounding box center [252, 498] width 10 height 10
radio input "true"
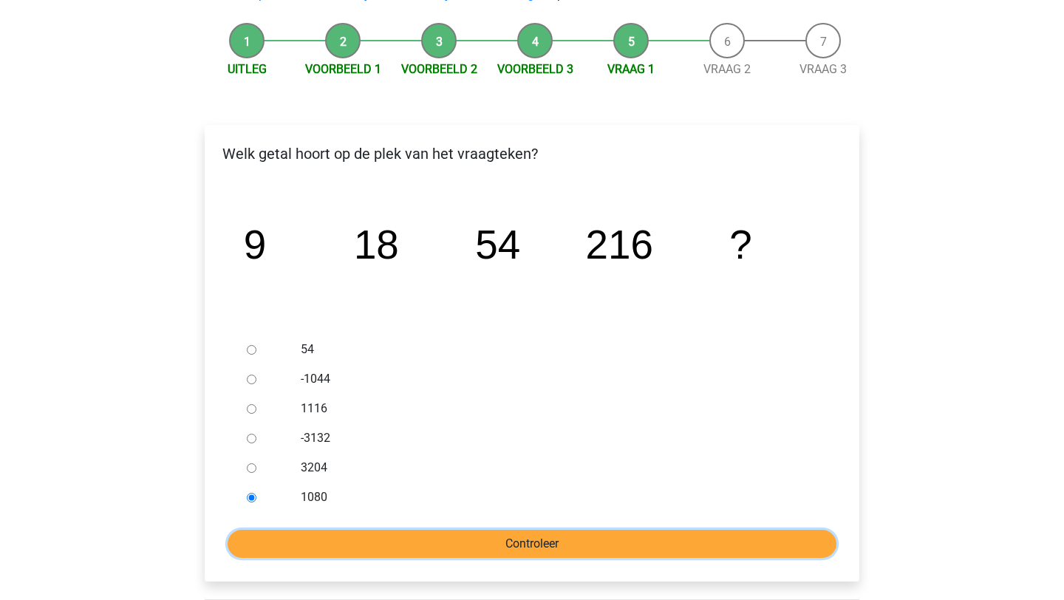
click at [334, 539] on input "Controleer" at bounding box center [532, 544] width 609 height 28
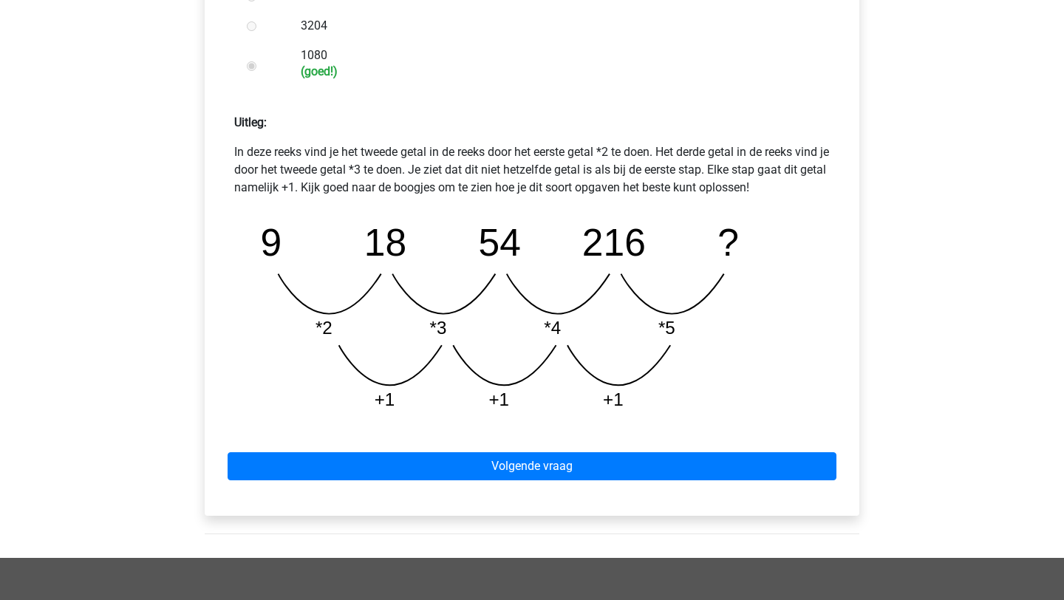
scroll to position [572, 0]
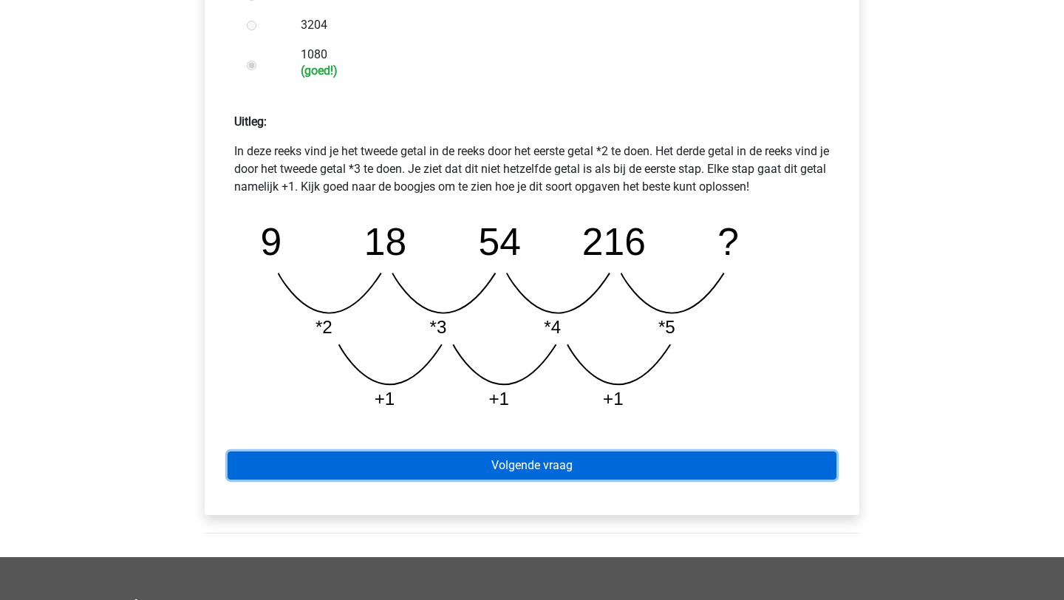
click at [585, 470] on link "Volgende vraag" at bounding box center [532, 466] width 609 height 28
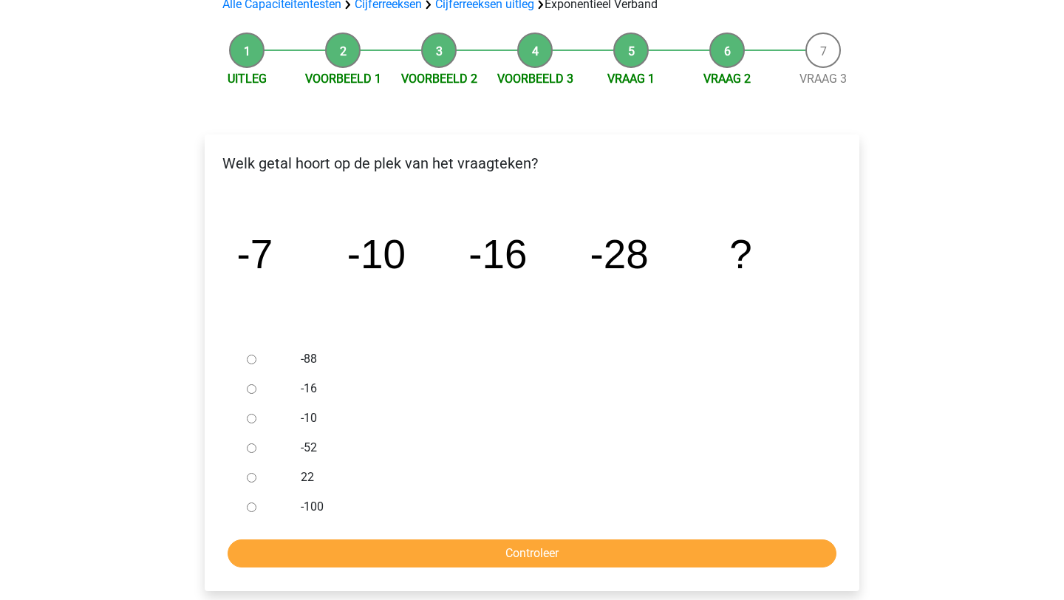
scroll to position [122, 0]
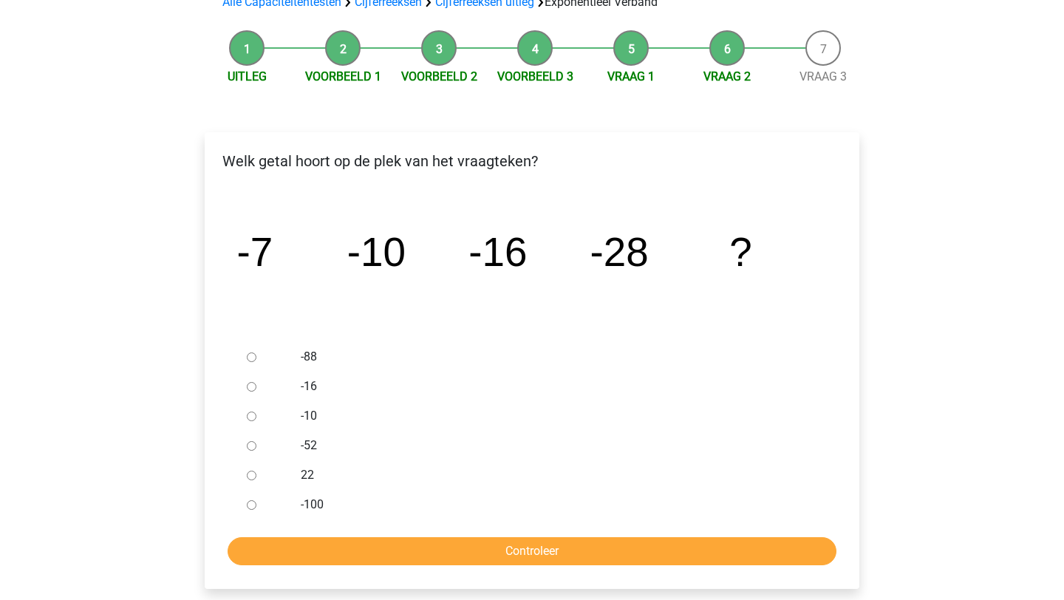
click at [285, 452] on div at bounding box center [265, 446] width 49 height 30
click at [254, 449] on input "-52" at bounding box center [252, 446] width 10 height 10
radio input "true"
click at [360, 550] on input "Controleer" at bounding box center [532, 551] width 609 height 28
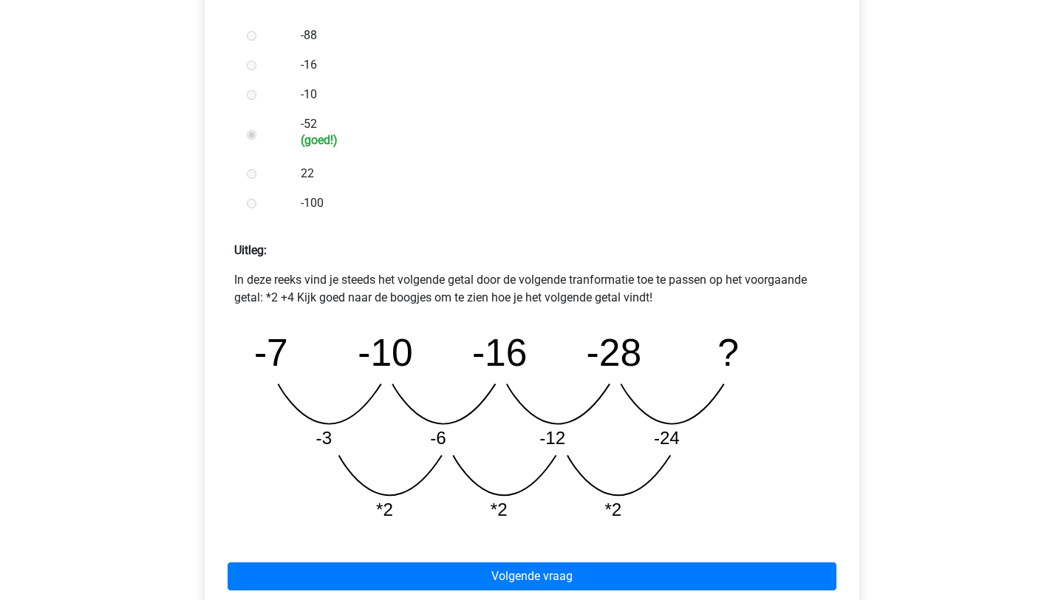
scroll to position [670, 0]
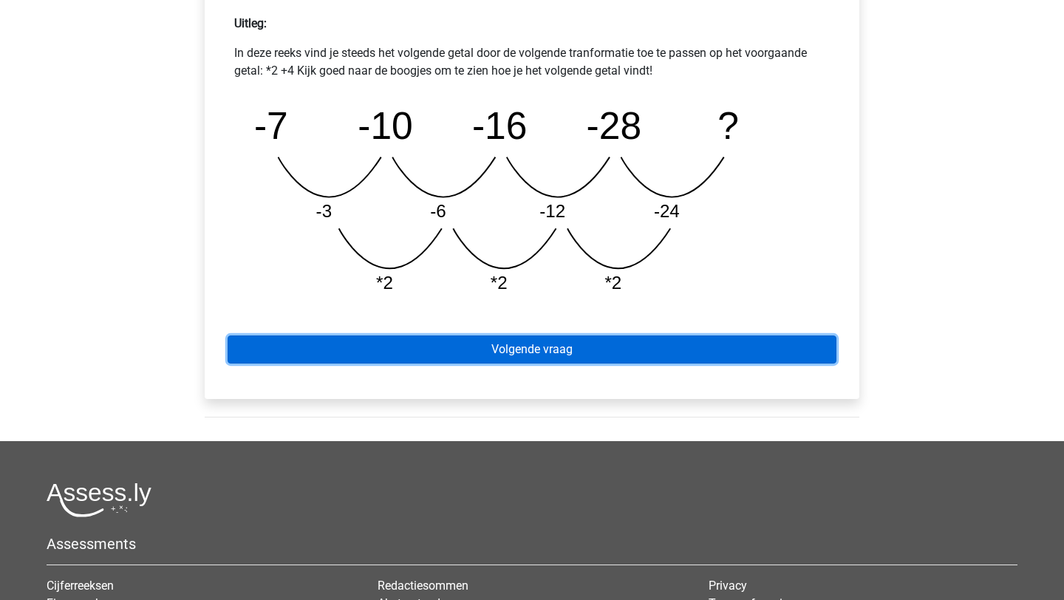
click at [659, 342] on link "Volgende vraag" at bounding box center [532, 350] width 609 height 28
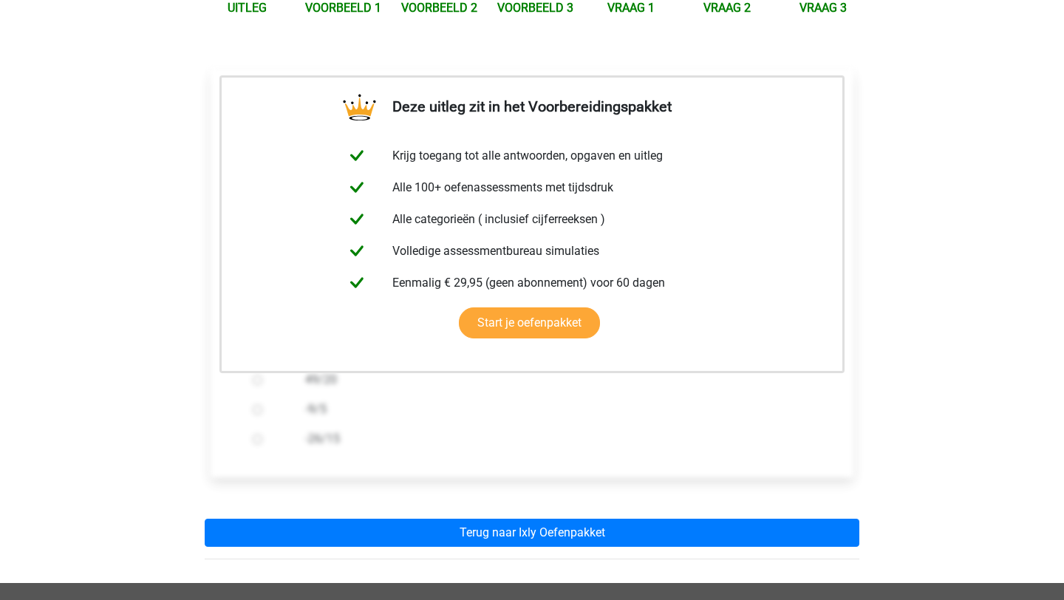
scroll to position [192, 0]
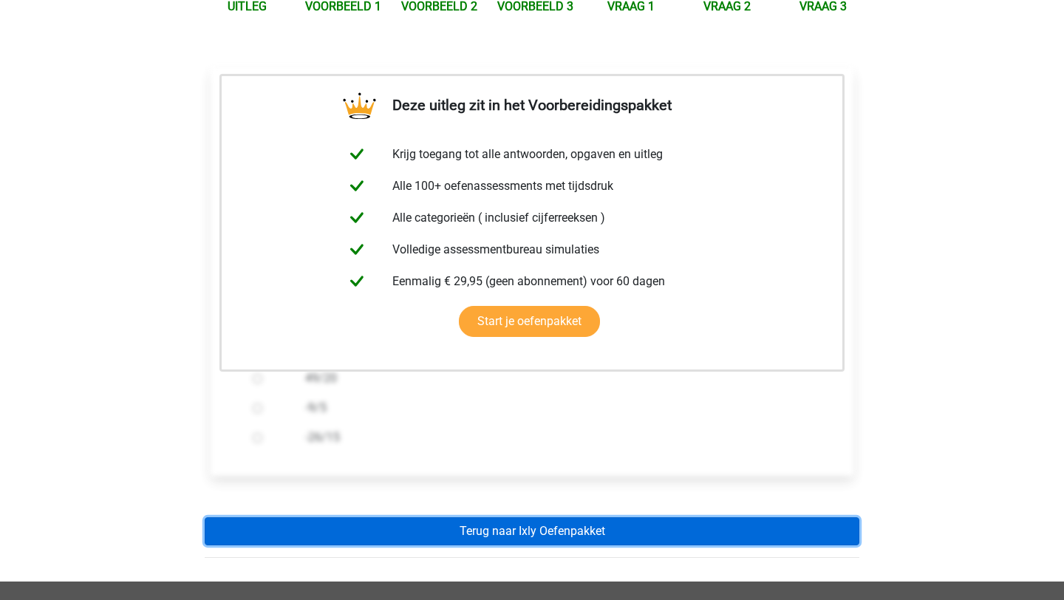
click at [560, 533] on link "Terug naar Ixly Oefenpakket" at bounding box center [532, 531] width 655 height 28
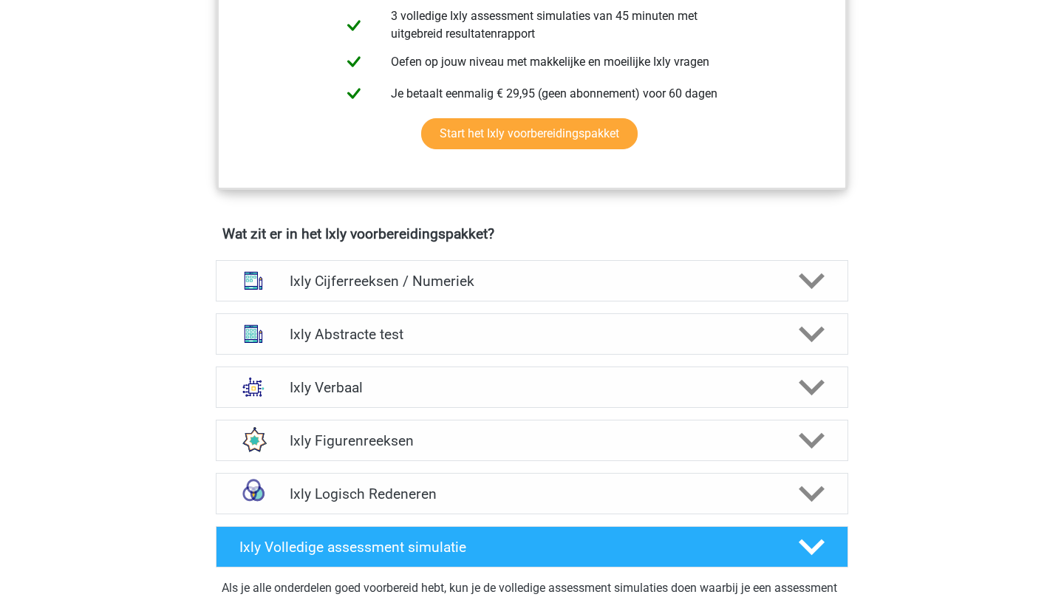
scroll to position [754, 0]
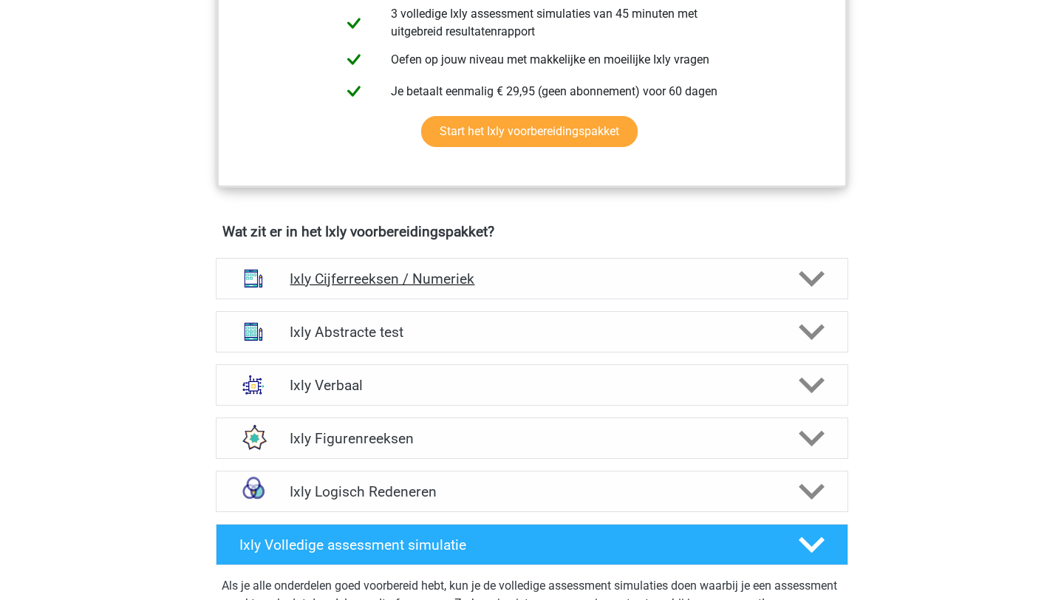
click at [433, 286] on h4 "Ixly Cijferreeksen / Numeriek" at bounding box center [532, 279] width 484 height 17
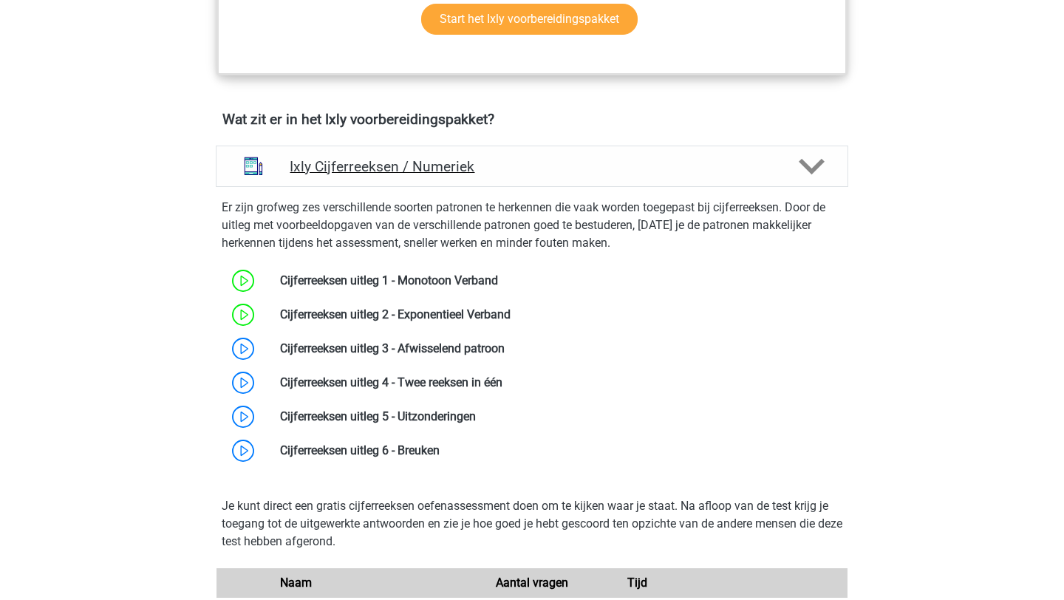
scroll to position [873, 0]
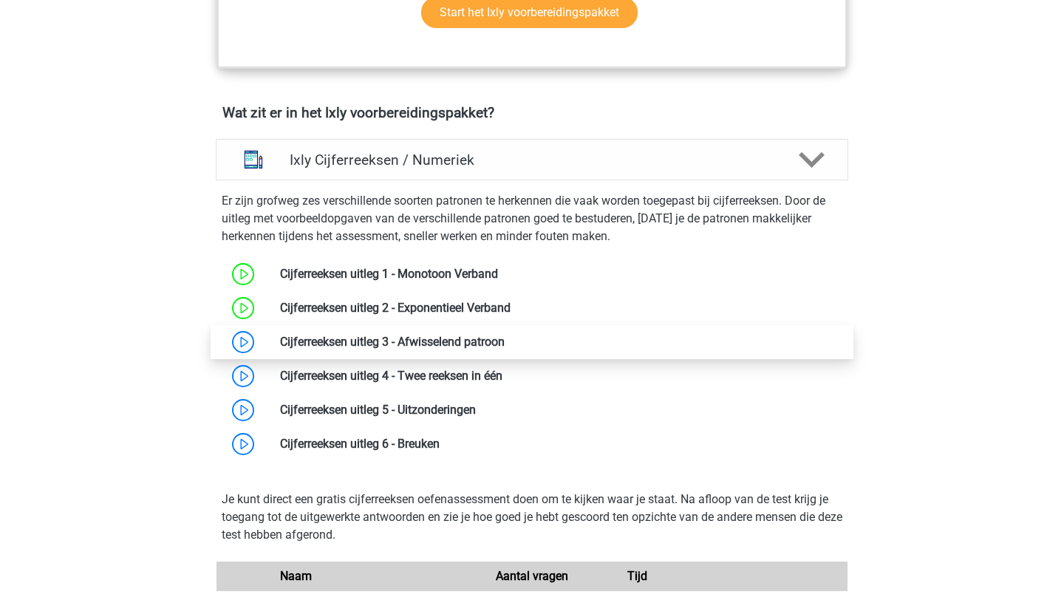
click at [505, 349] on link at bounding box center [505, 342] width 0 height 14
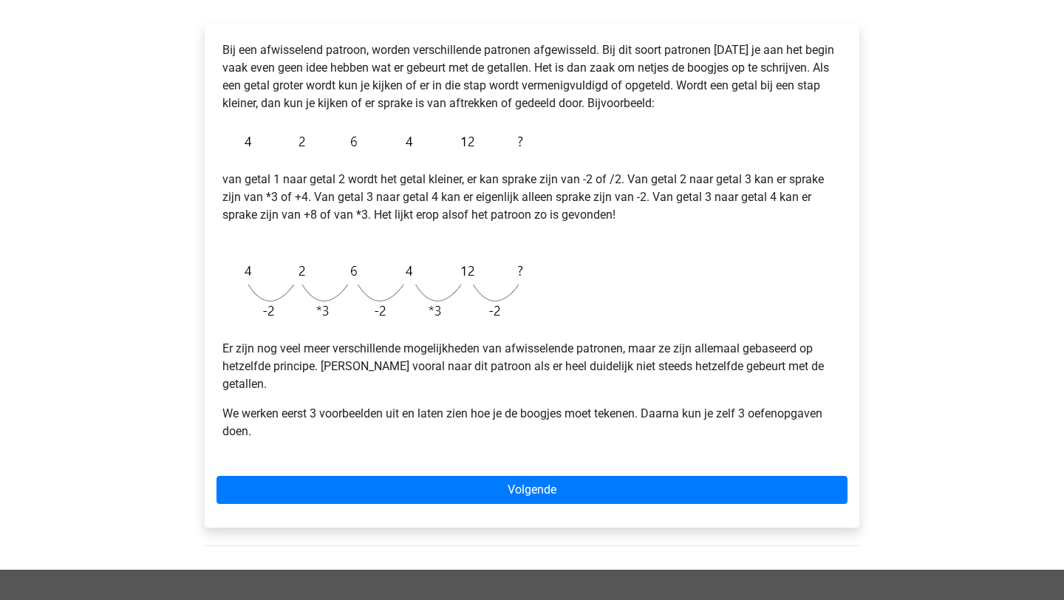
scroll to position [234, 0]
